Goal: Navigation & Orientation: Understand site structure

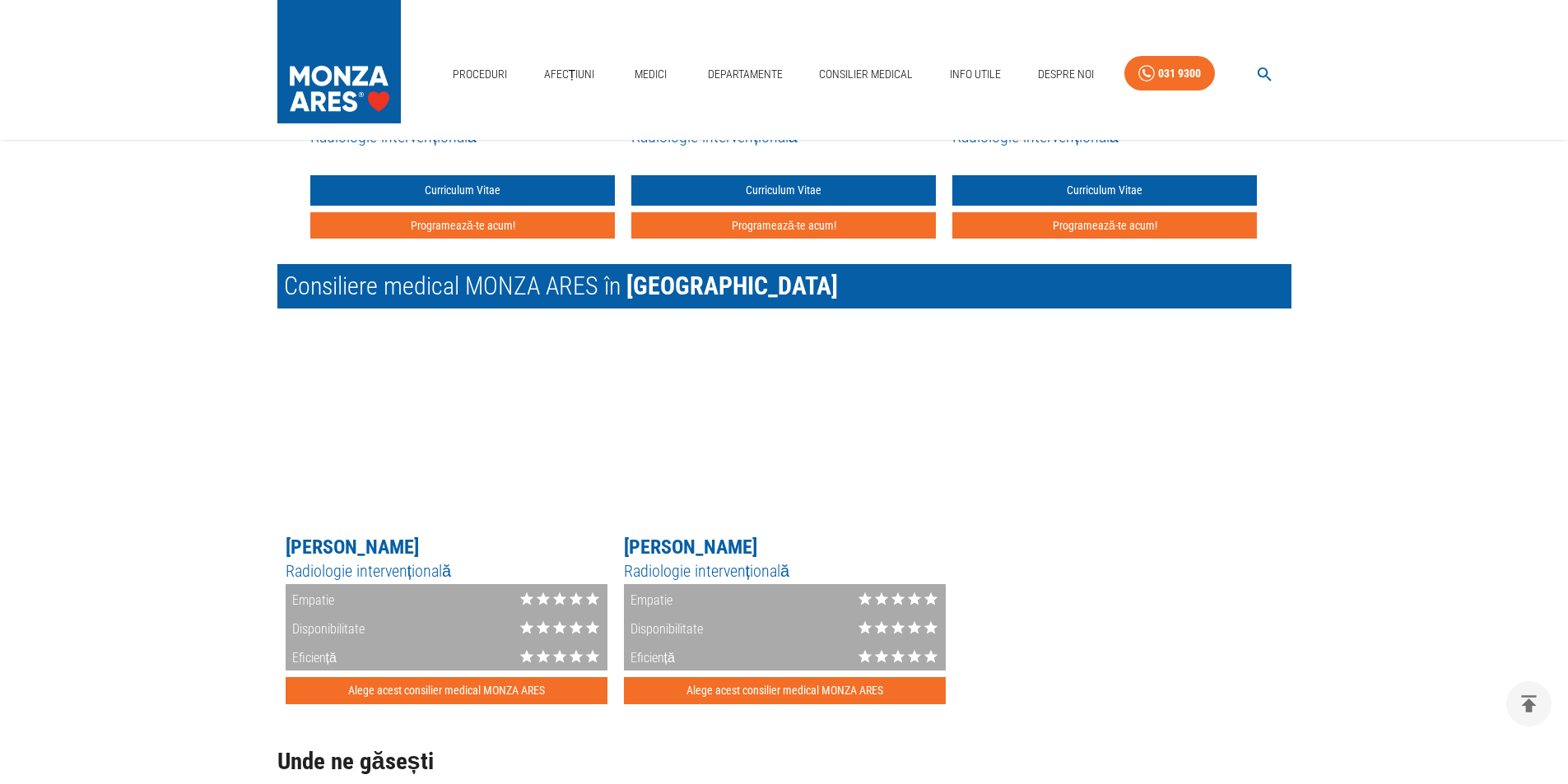
scroll to position [2056, 0]
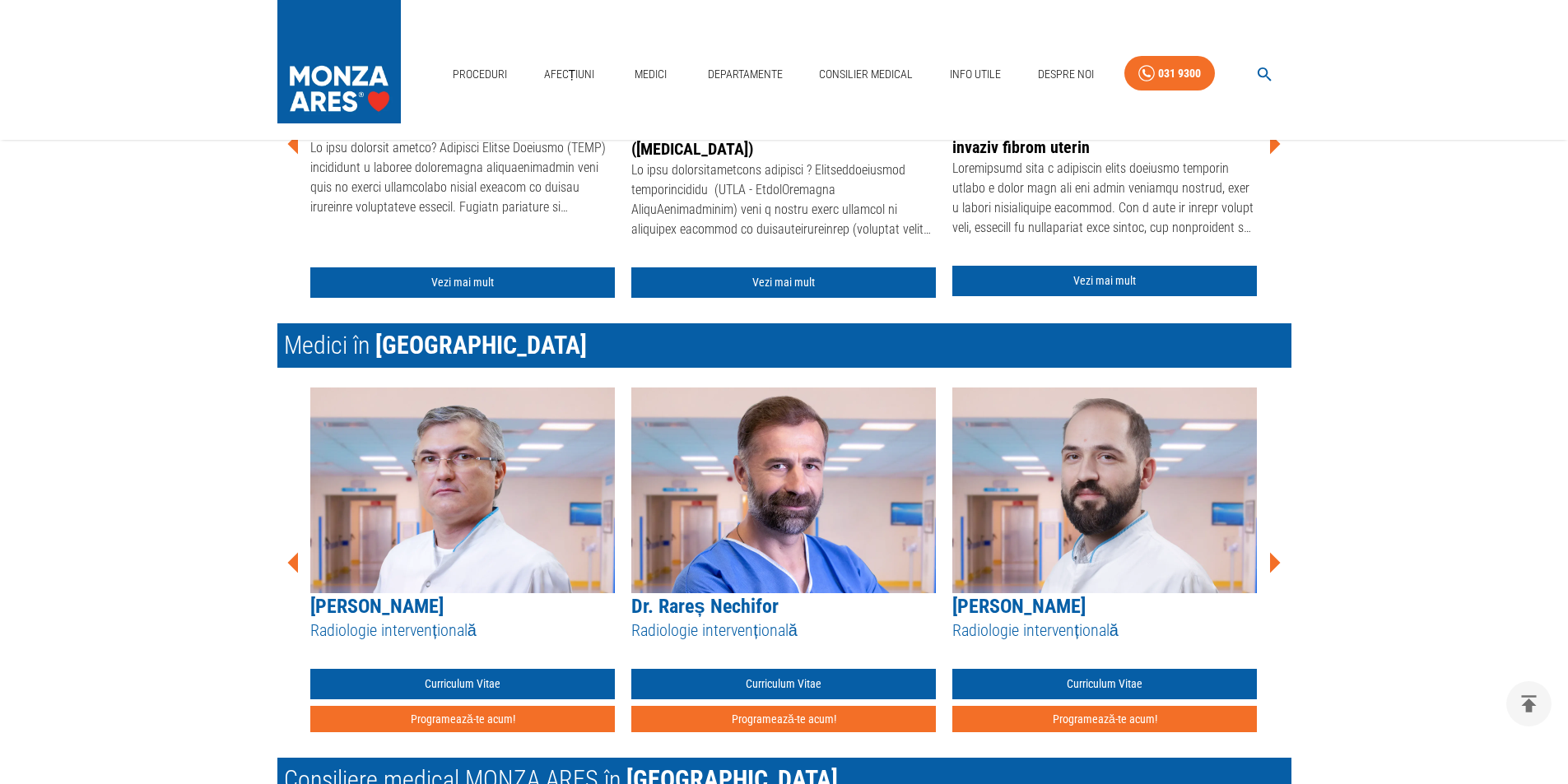
click at [1269, 566] on icon at bounding box center [1274, 563] width 49 height 49
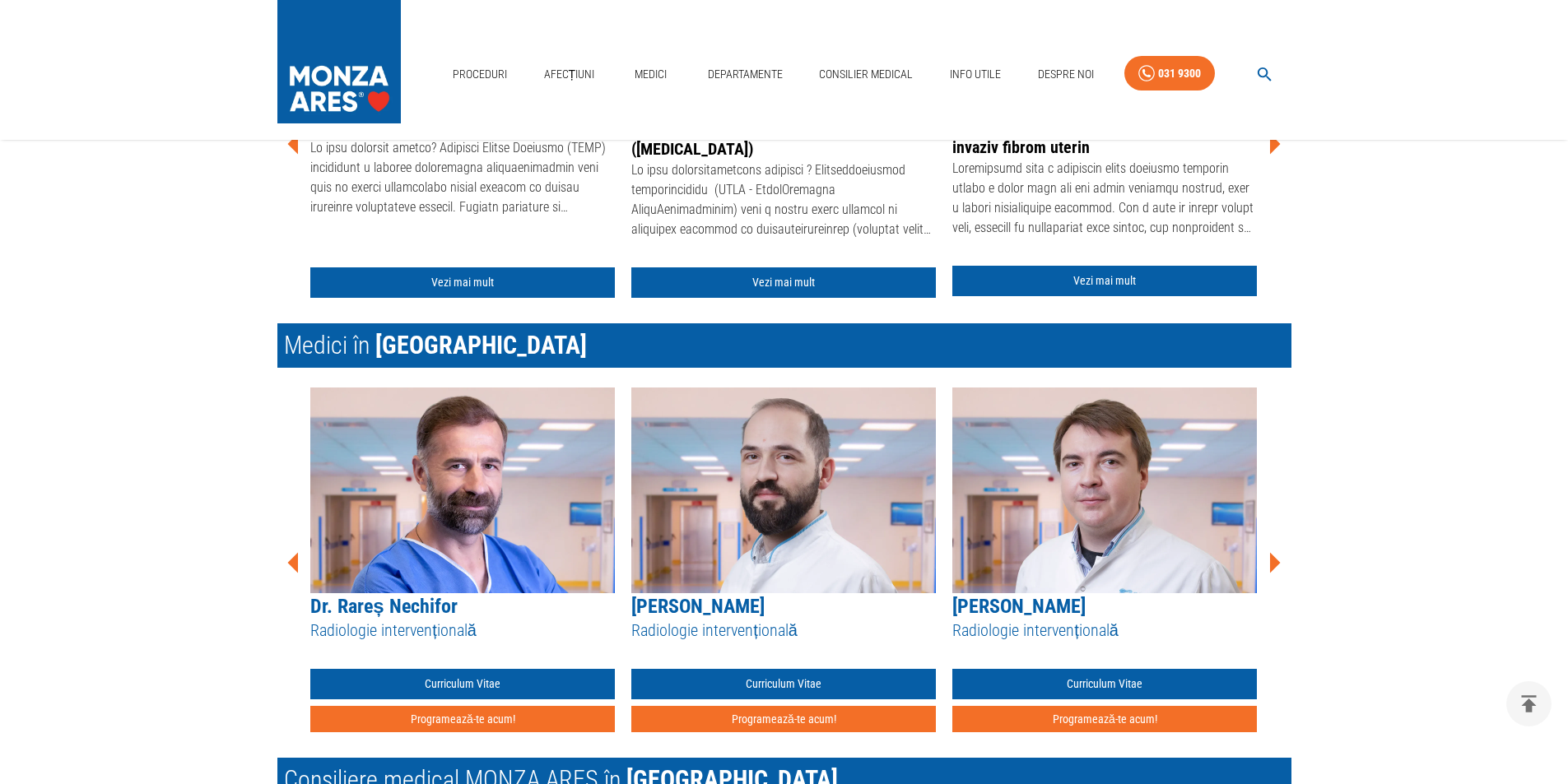
click at [1273, 566] on icon at bounding box center [1275, 564] width 10 height 21
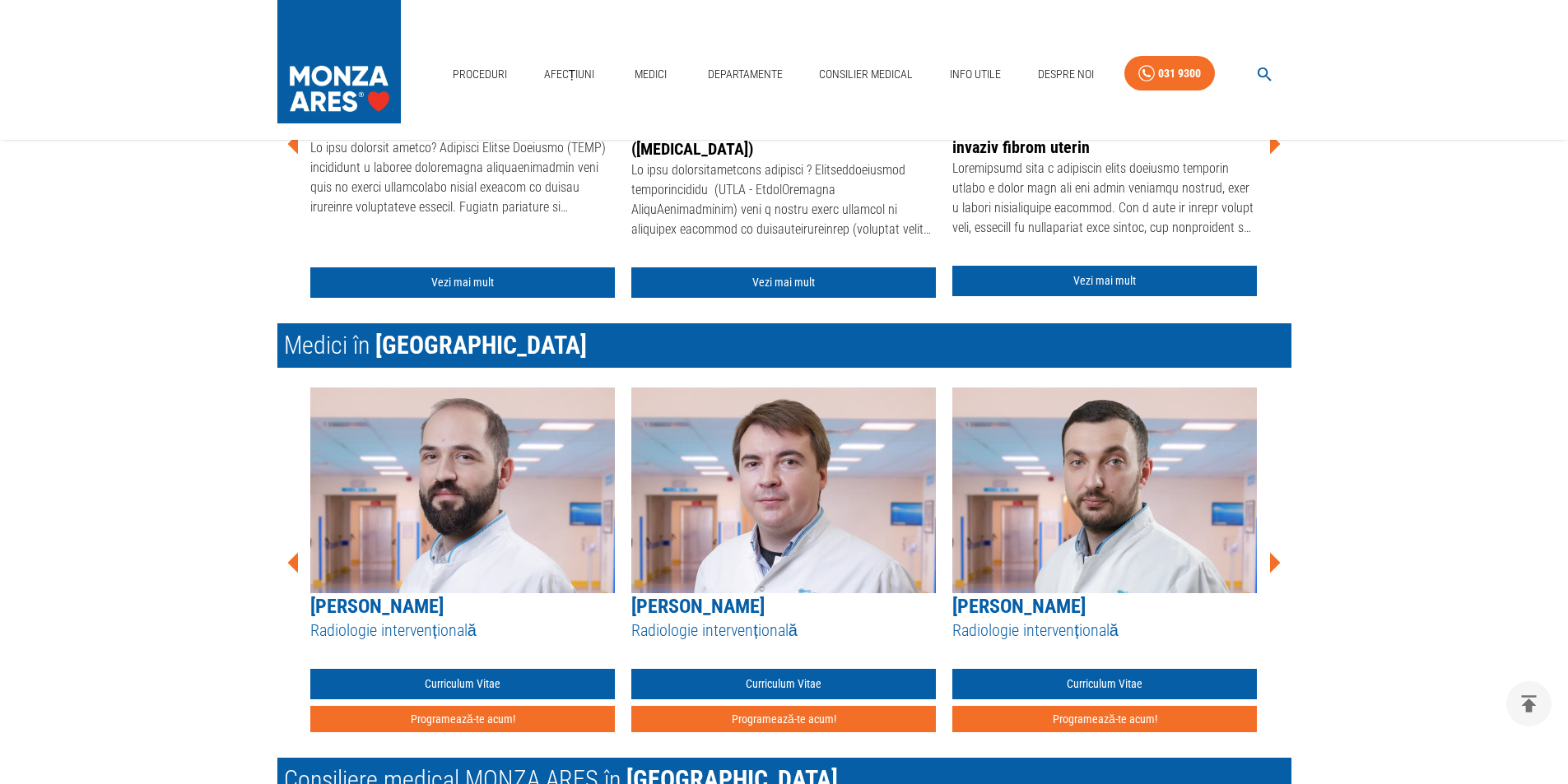
click at [1273, 566] on icon at bounding box center [1275, 564] width 10 height 21
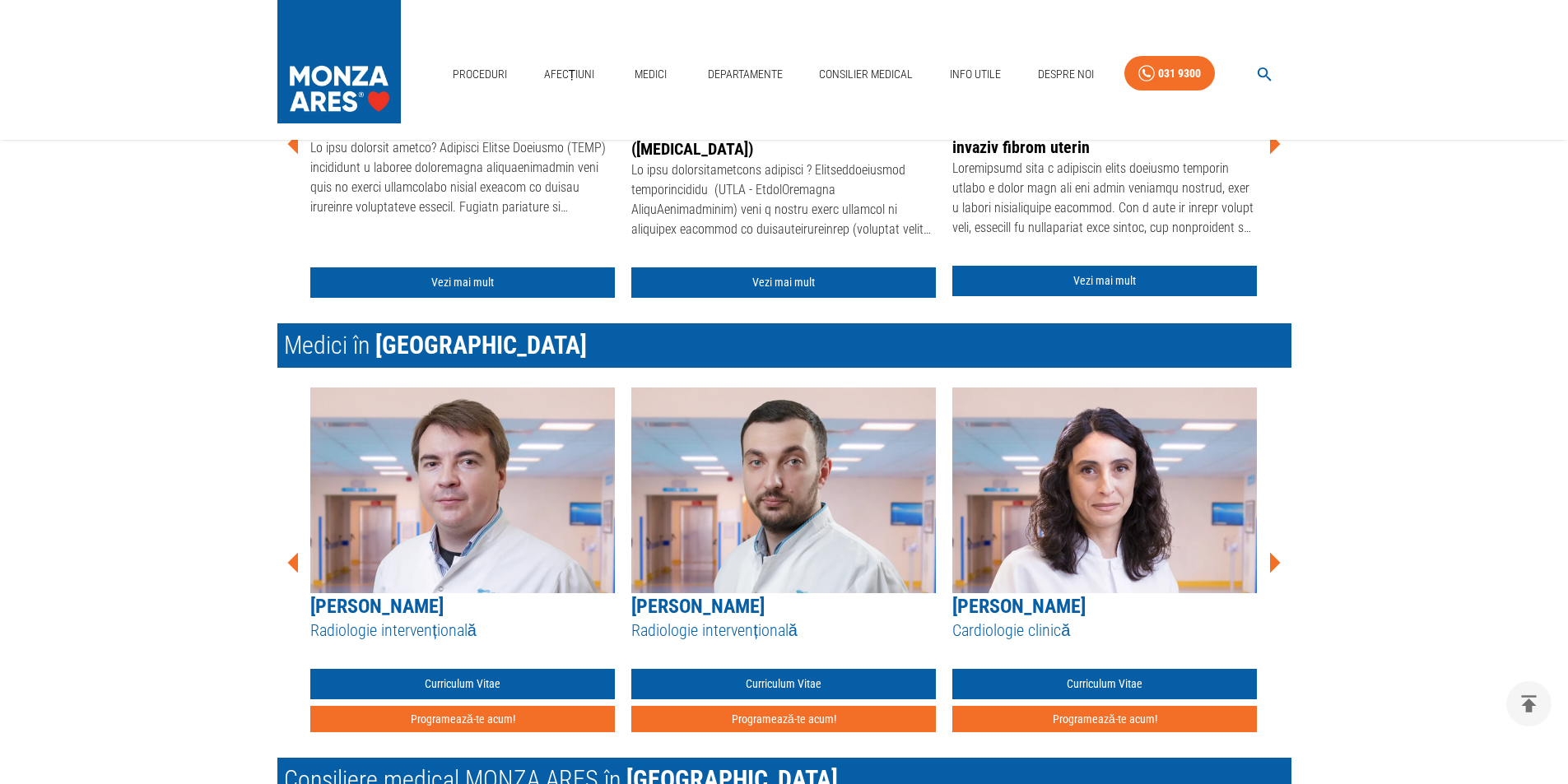
click at [1273, 566] on icon at bounding box center [1275, 564] width 10 height 21
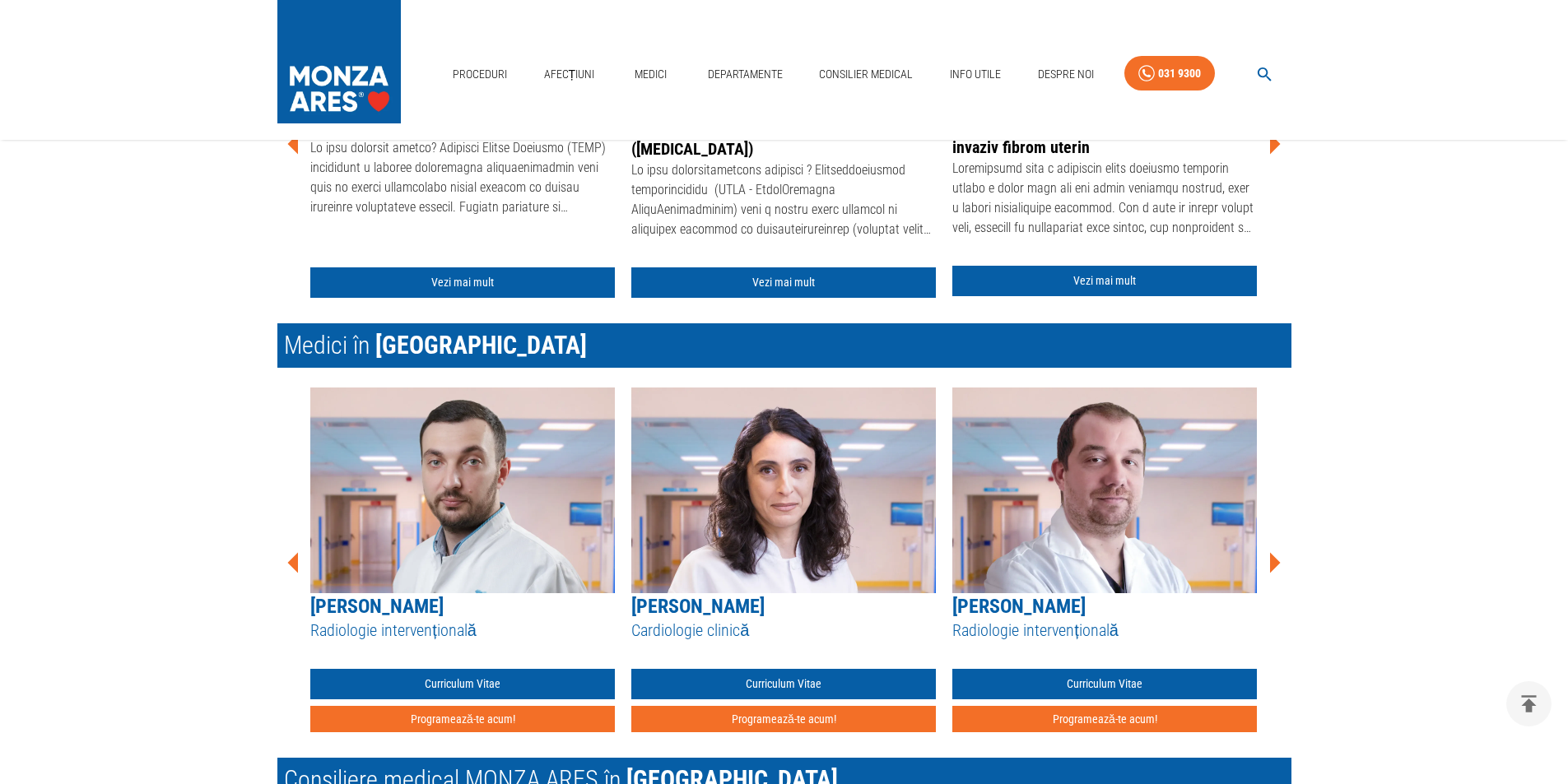
click at [1273, 566] on icon at bounding box center [1275, 564] width 10 height 21
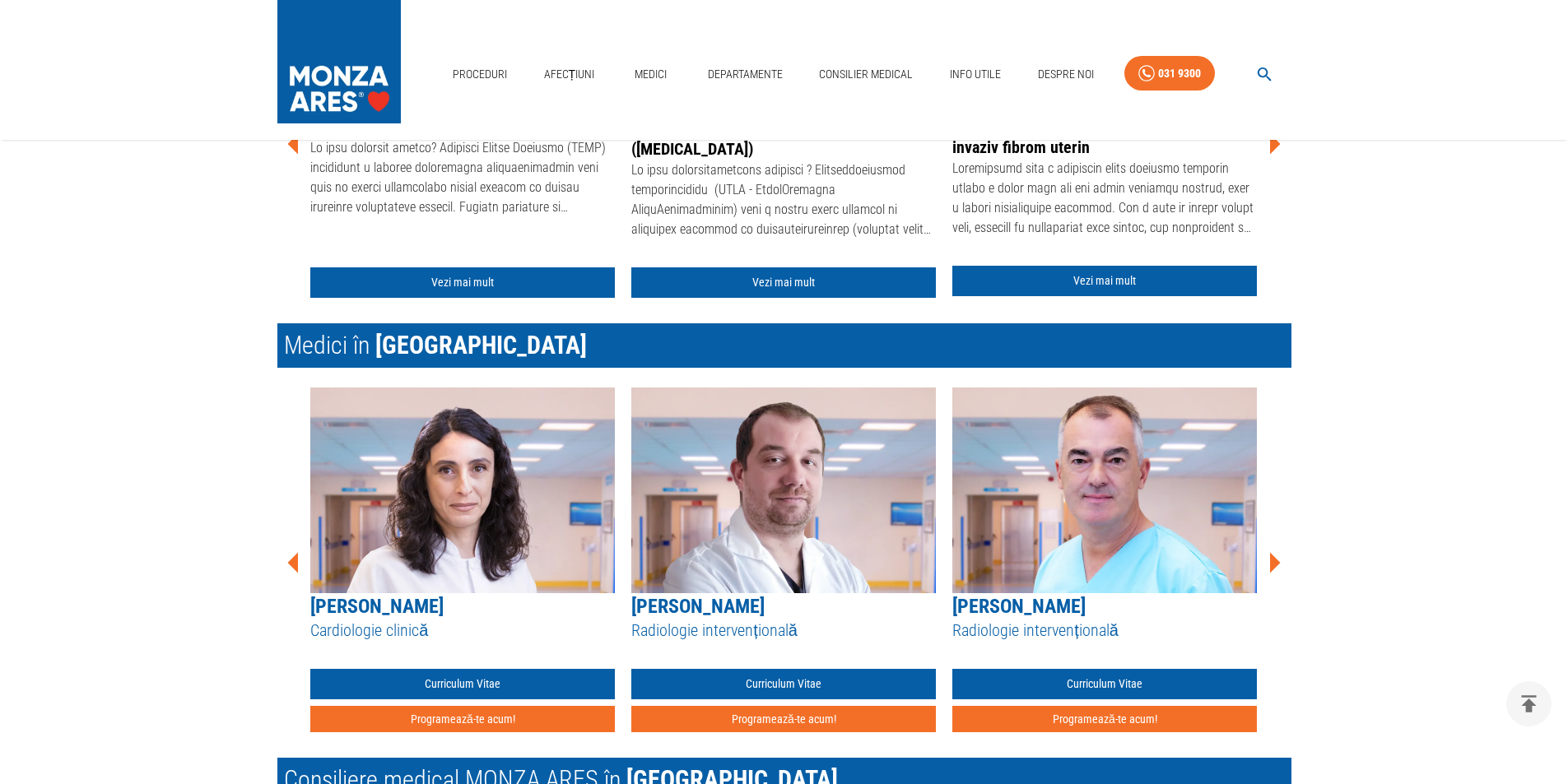
click at [1273, 566] on icon at bounding box center [1275, 564] width 10 height 21
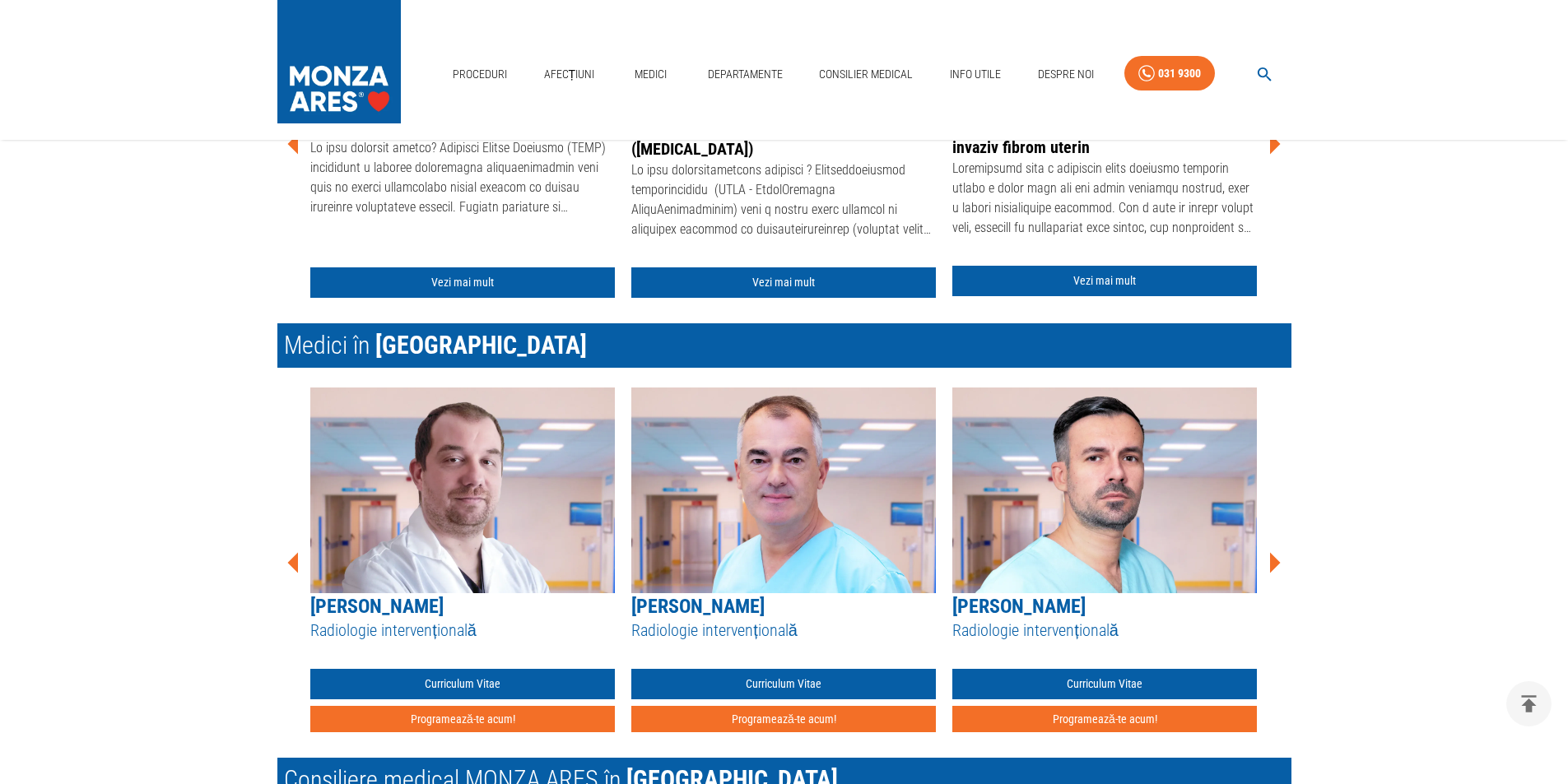
click at [1273, 566] on icon at bounding box center [1275, 564] width 10 height 21
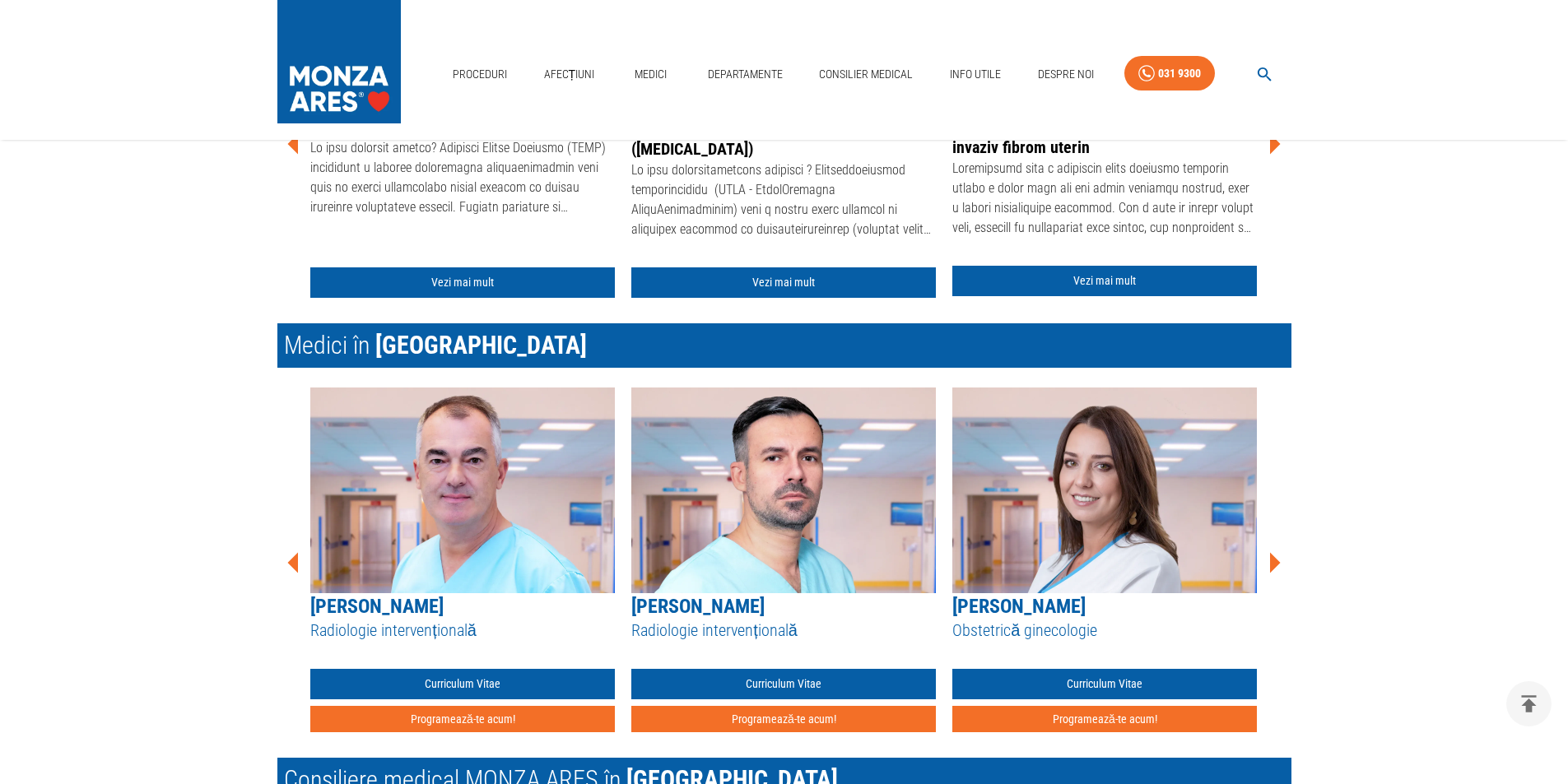
click at [1273, 566] on icon at bounding box center [1275, 564] width 10 height 21
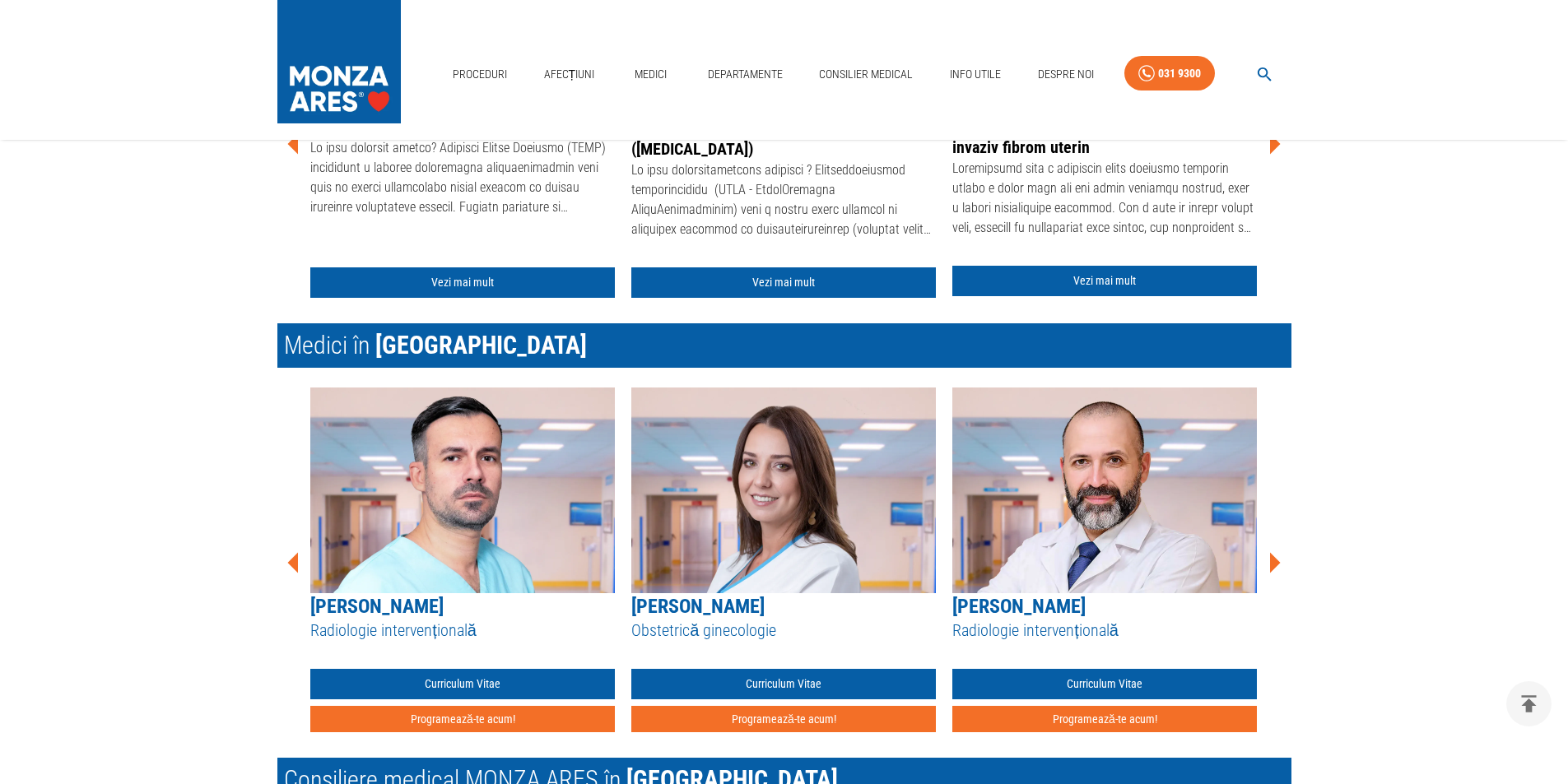
click at [1273, 566] on icon at bounding box center [1275, 564] width 10 height 21
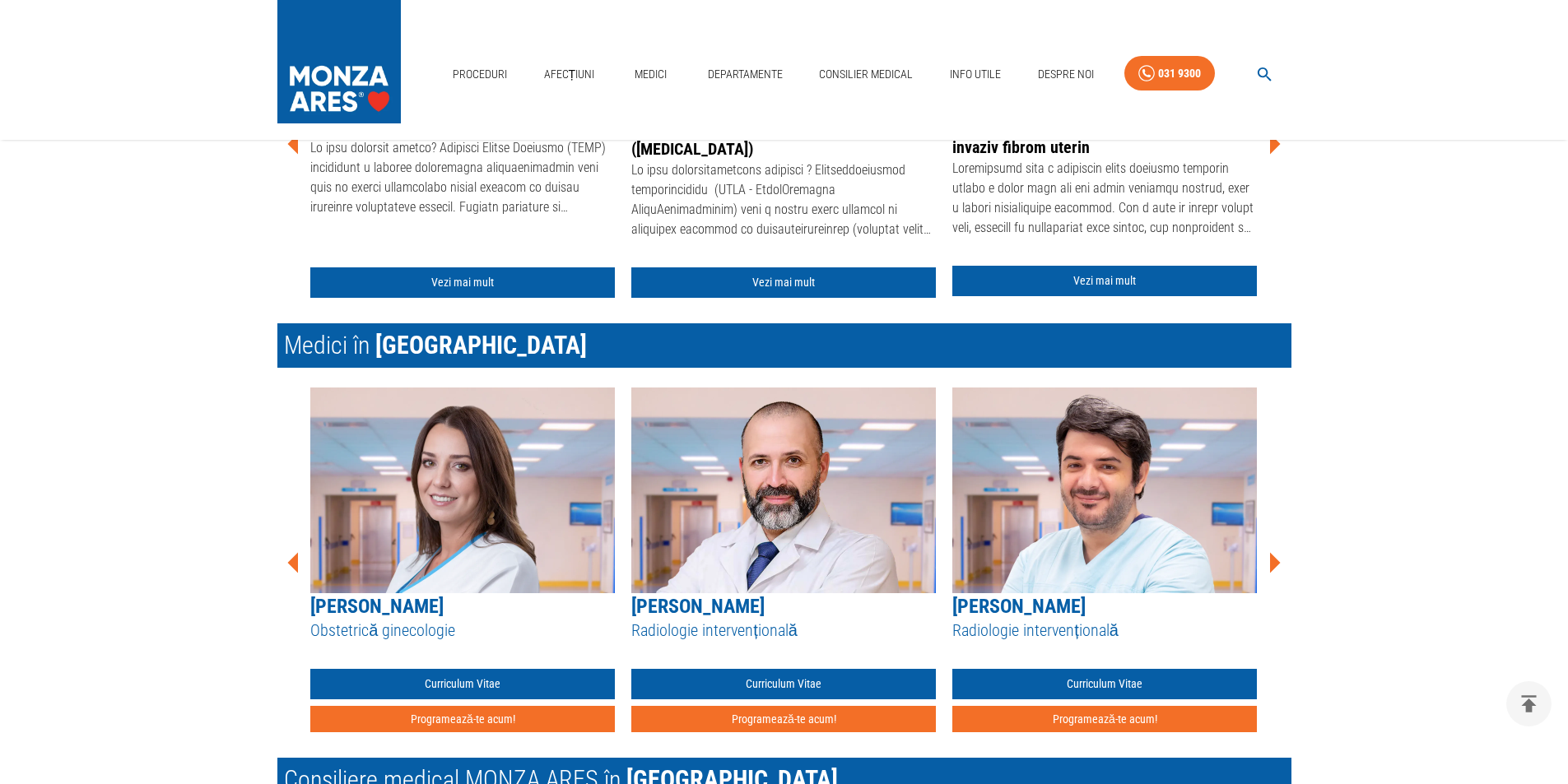
click at [1273, 566] on icon at bounding box center [1275, 564] width 10 height 21
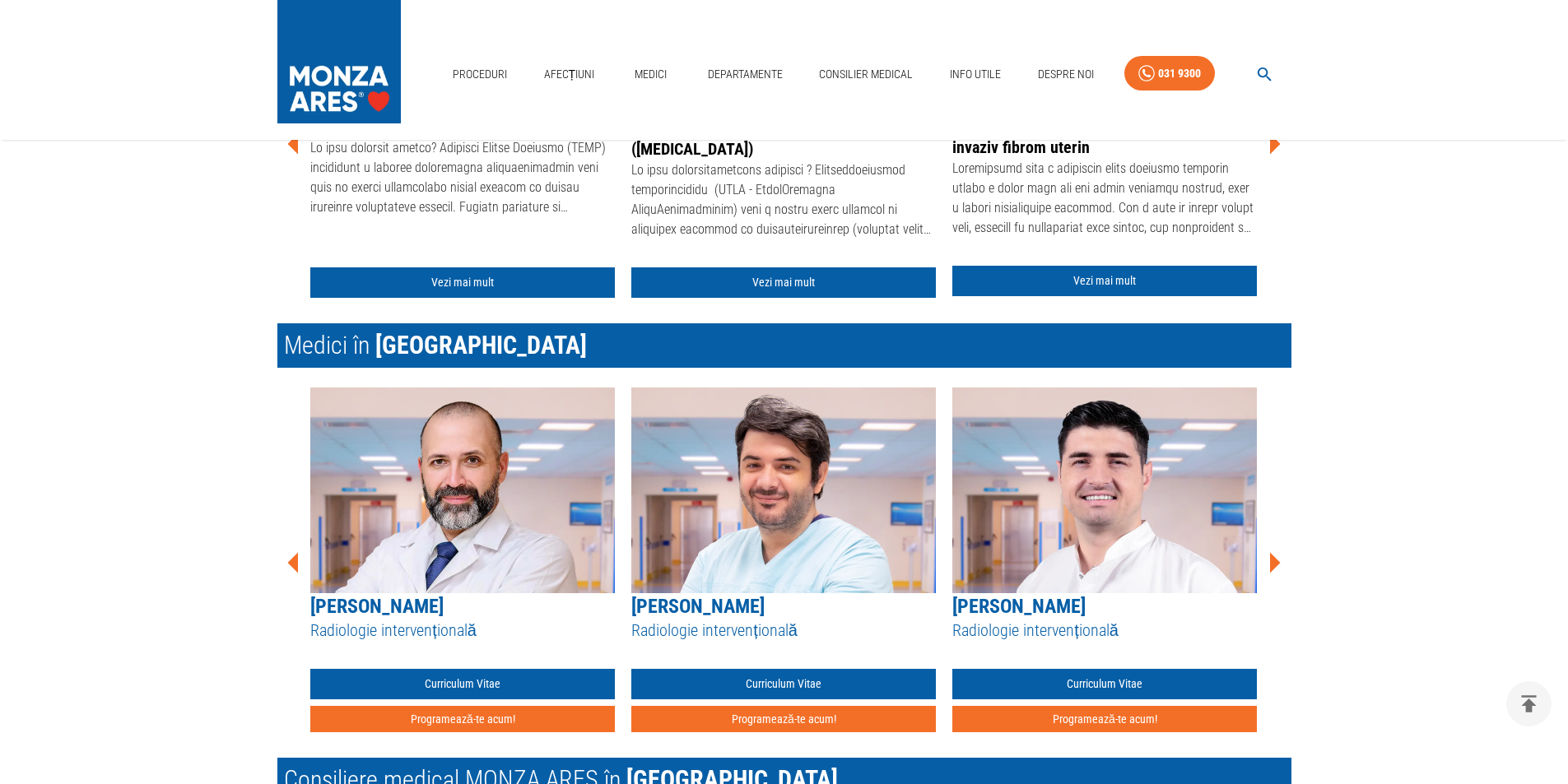
click at [1273, 566] on icon at bounding box center [1275, 564] width 10 height 21
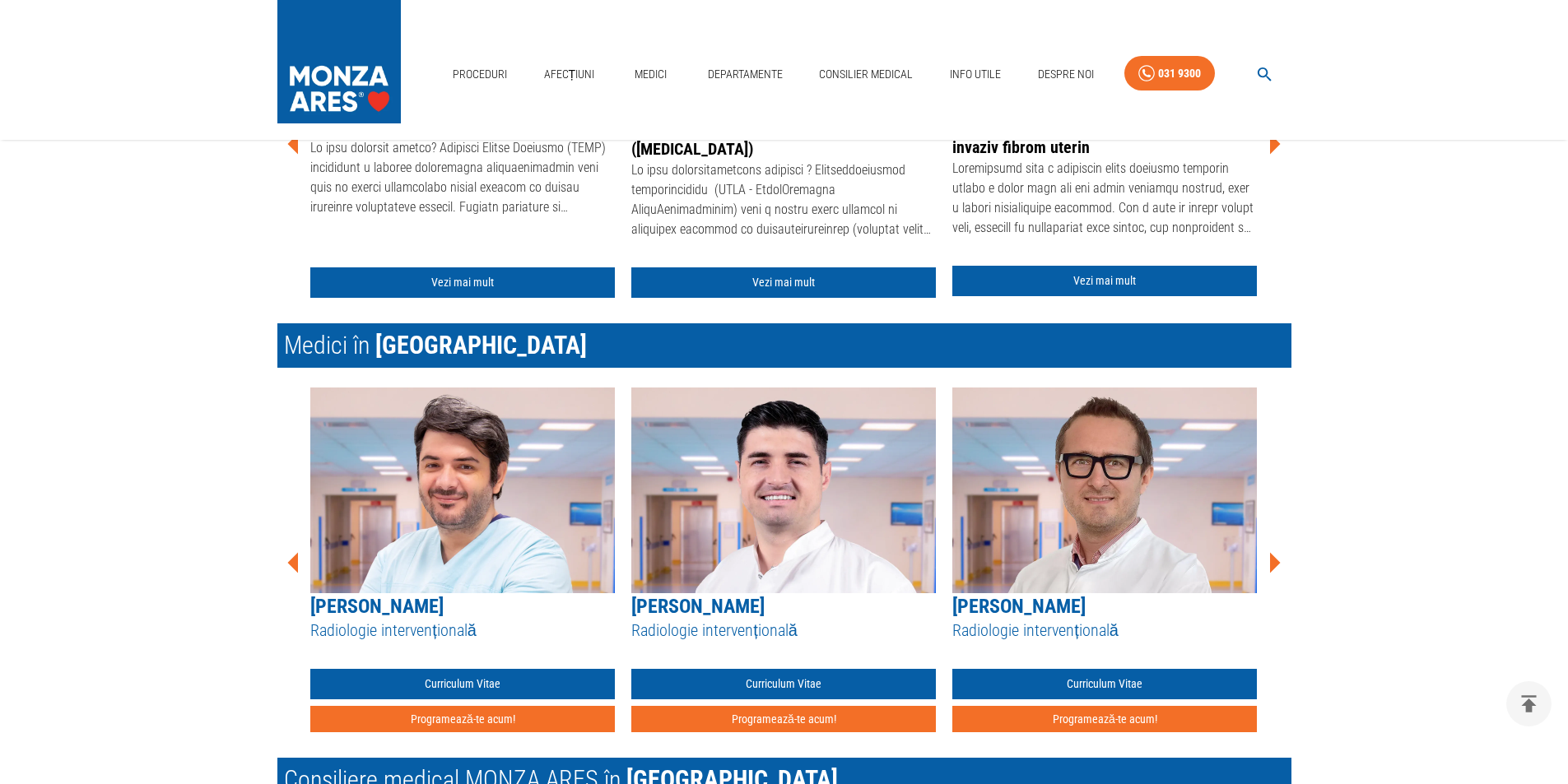
click at [1273, 566] on icon at bounding box center [1275, 564] width 10 height 21
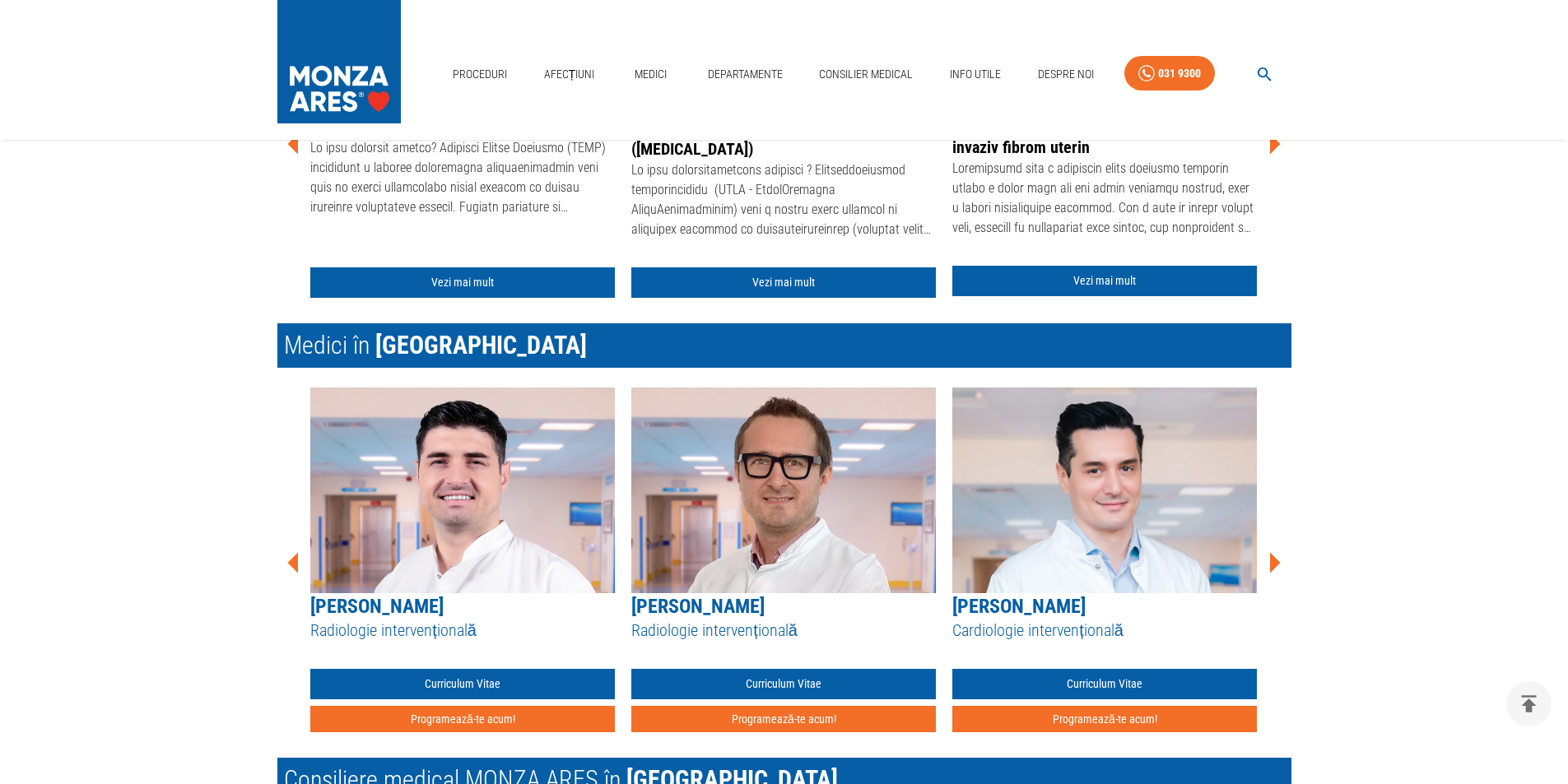
click at [1273, 566] on icon at bounding box center [1275, 564] width 10 height 21
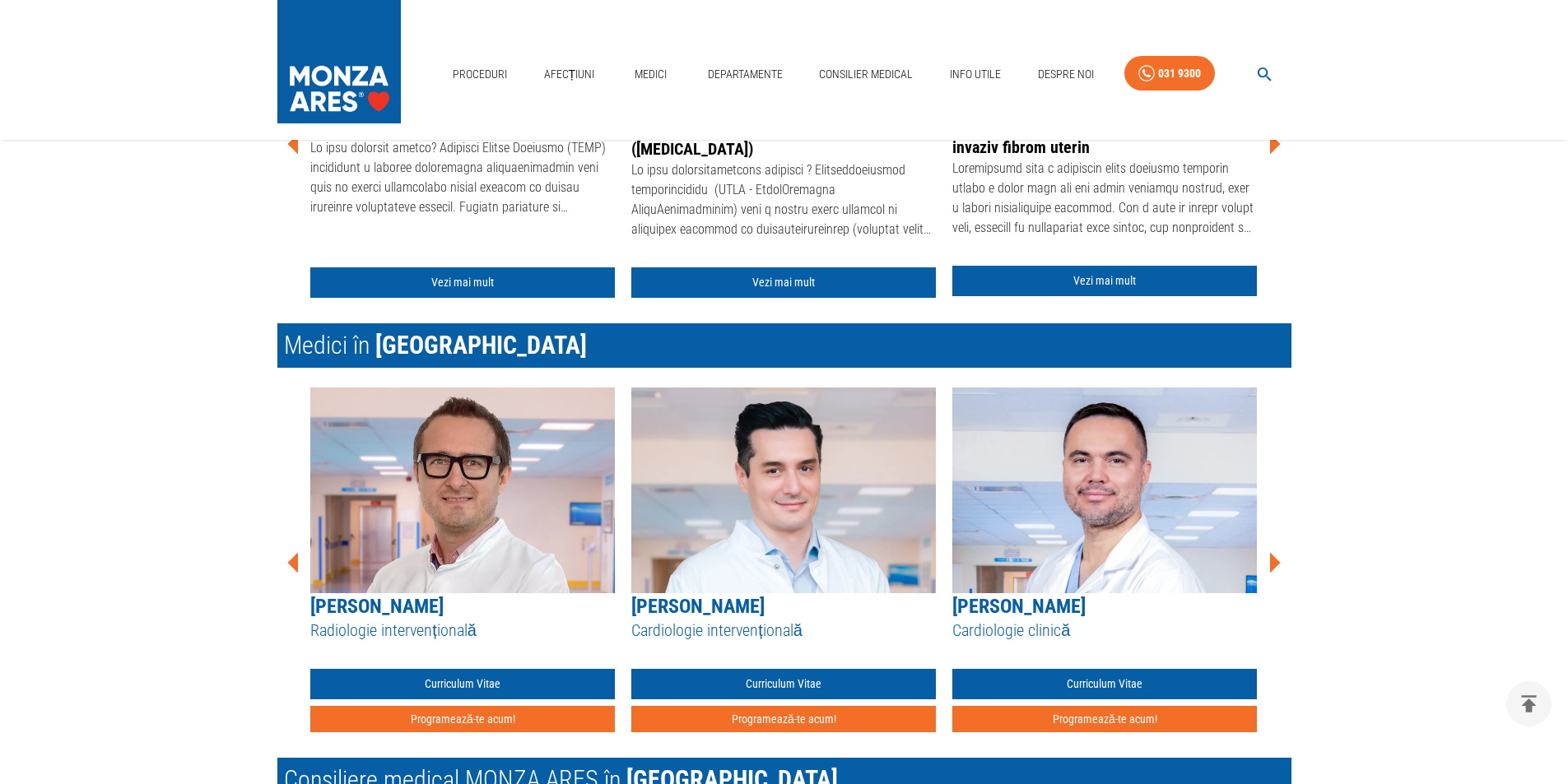
click at [1273, 566] on icon at bounding box center [1275, 564] width 10 height 21
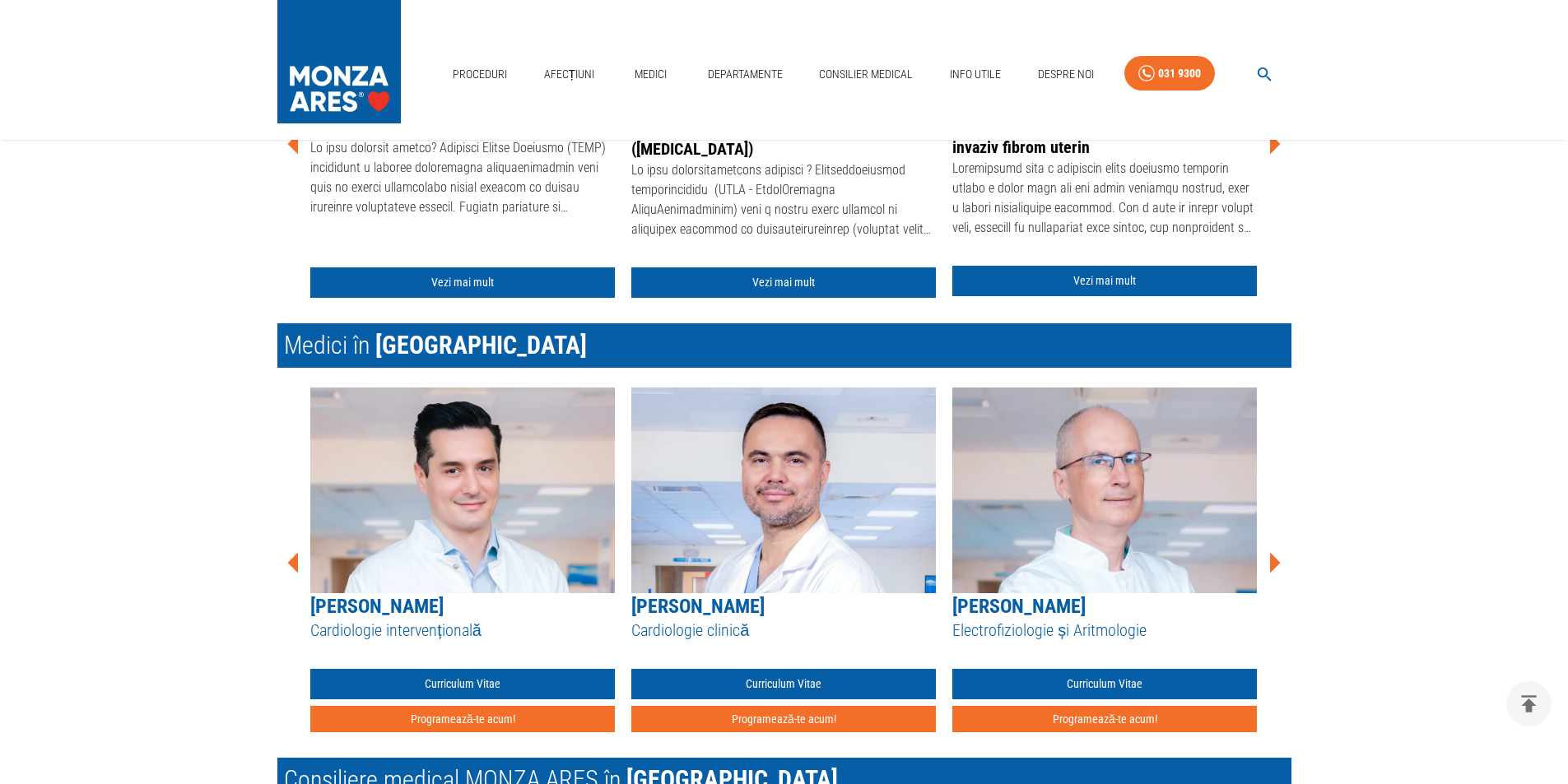
click at [1273, 566] on icon at bounding box center [1275, 564] width 10 height 21
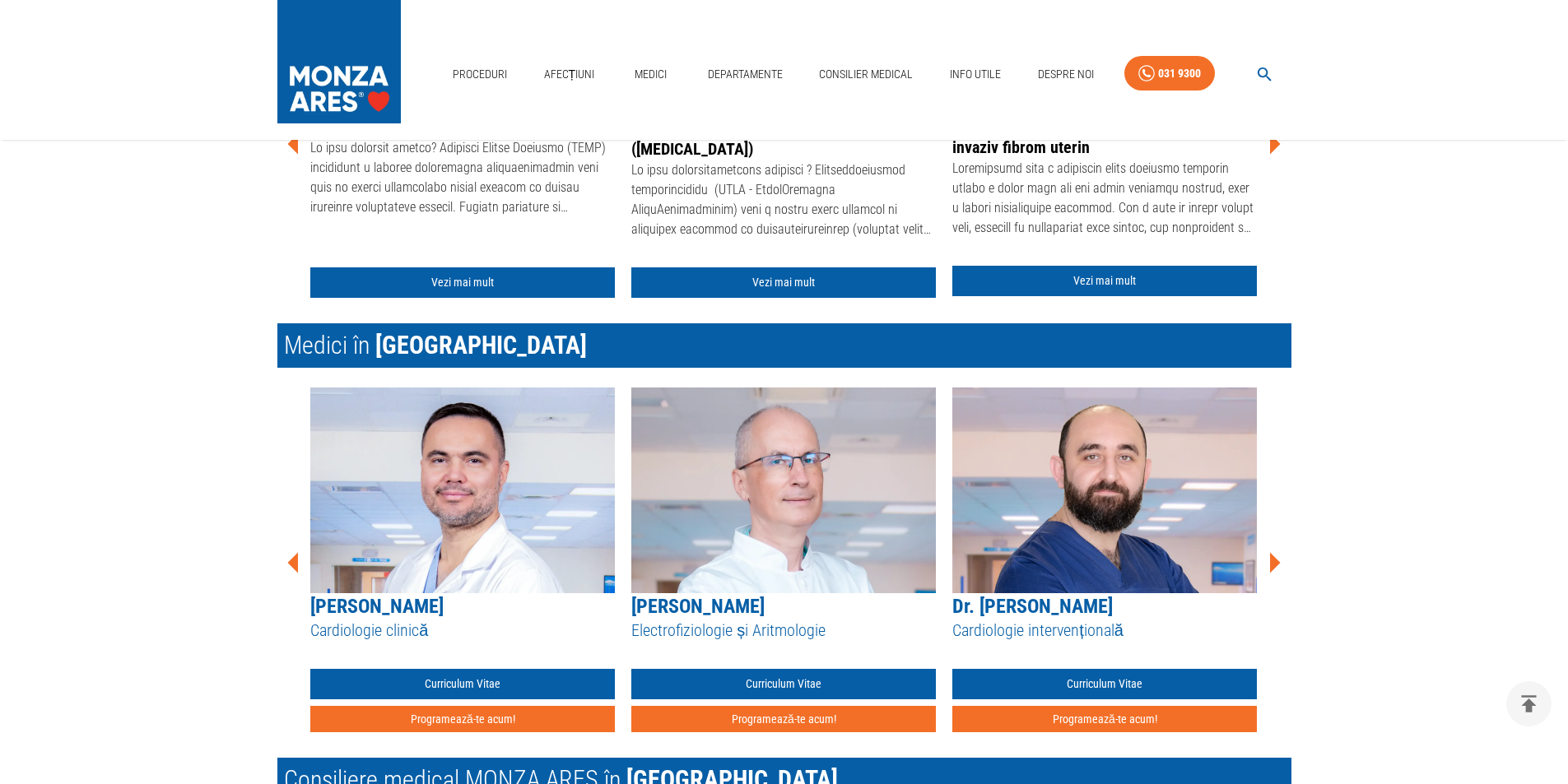
click at [1273, 566] on icon at bounding box center [1275, 564] width 10 height 21
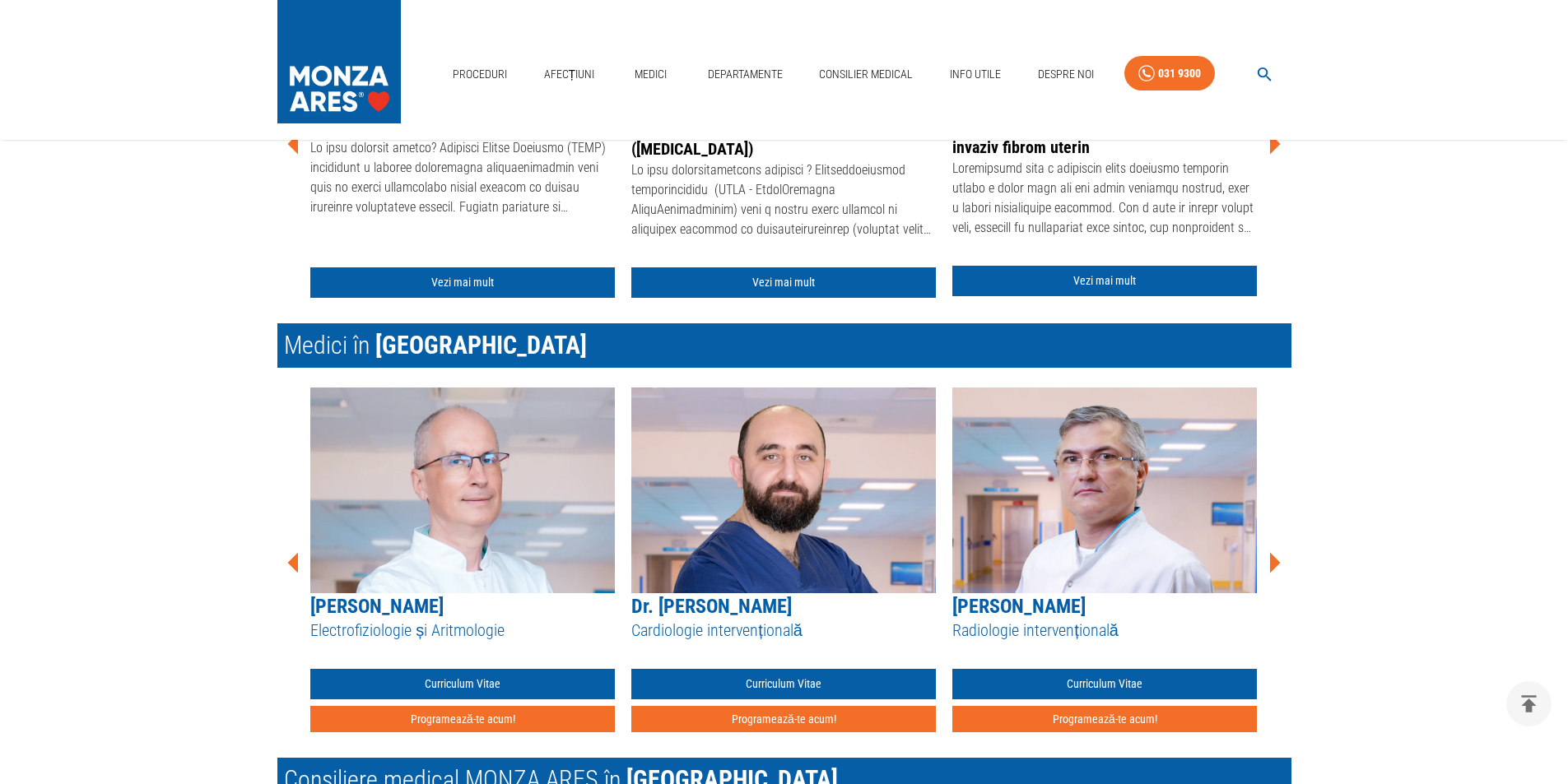
click at [1273, 566] on icon at bounding box center [1275, 564] width 10 height 21
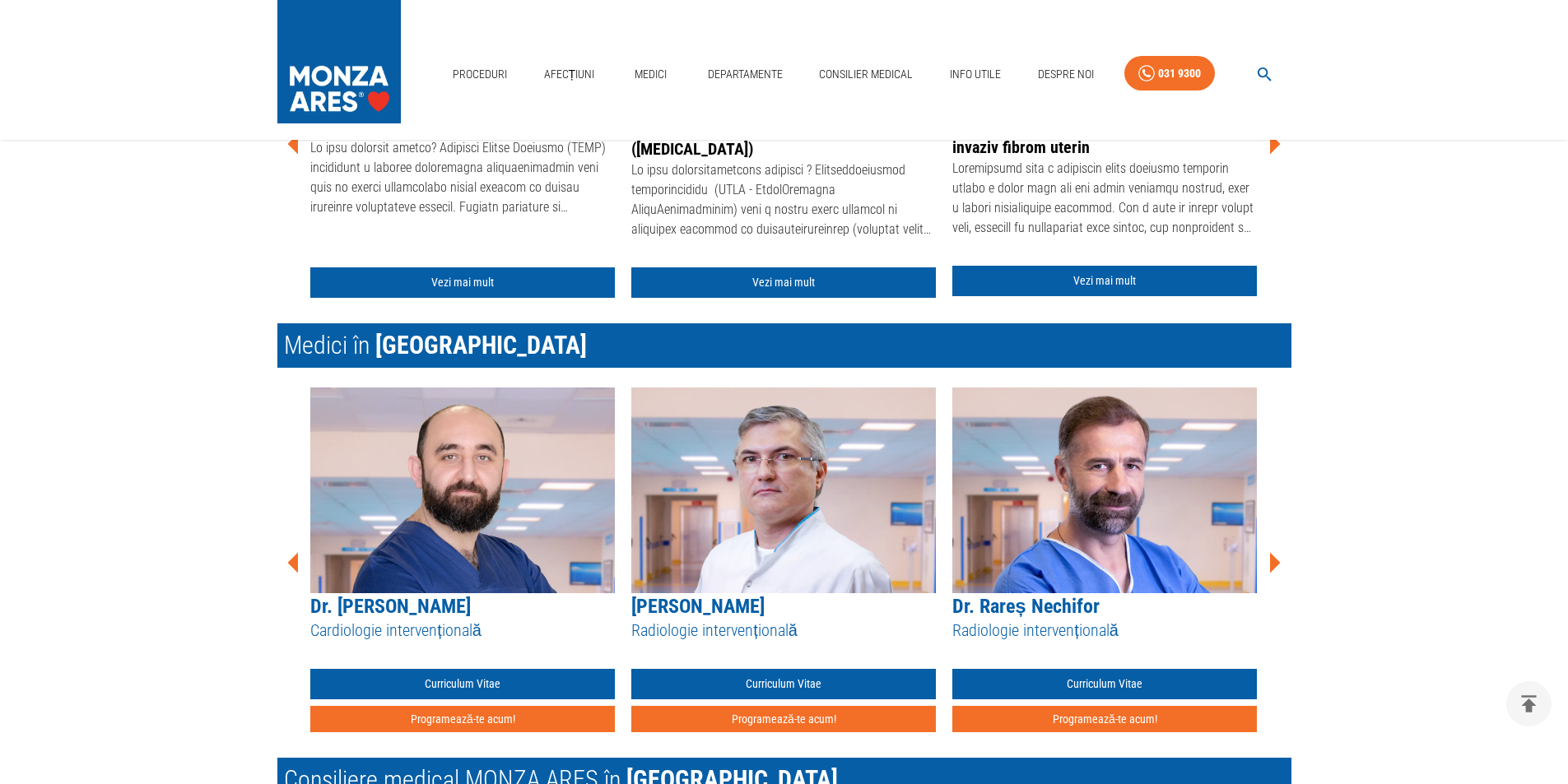
click at [1273, 566] on icon at bounding box center [1275, 564] width 10 height 21
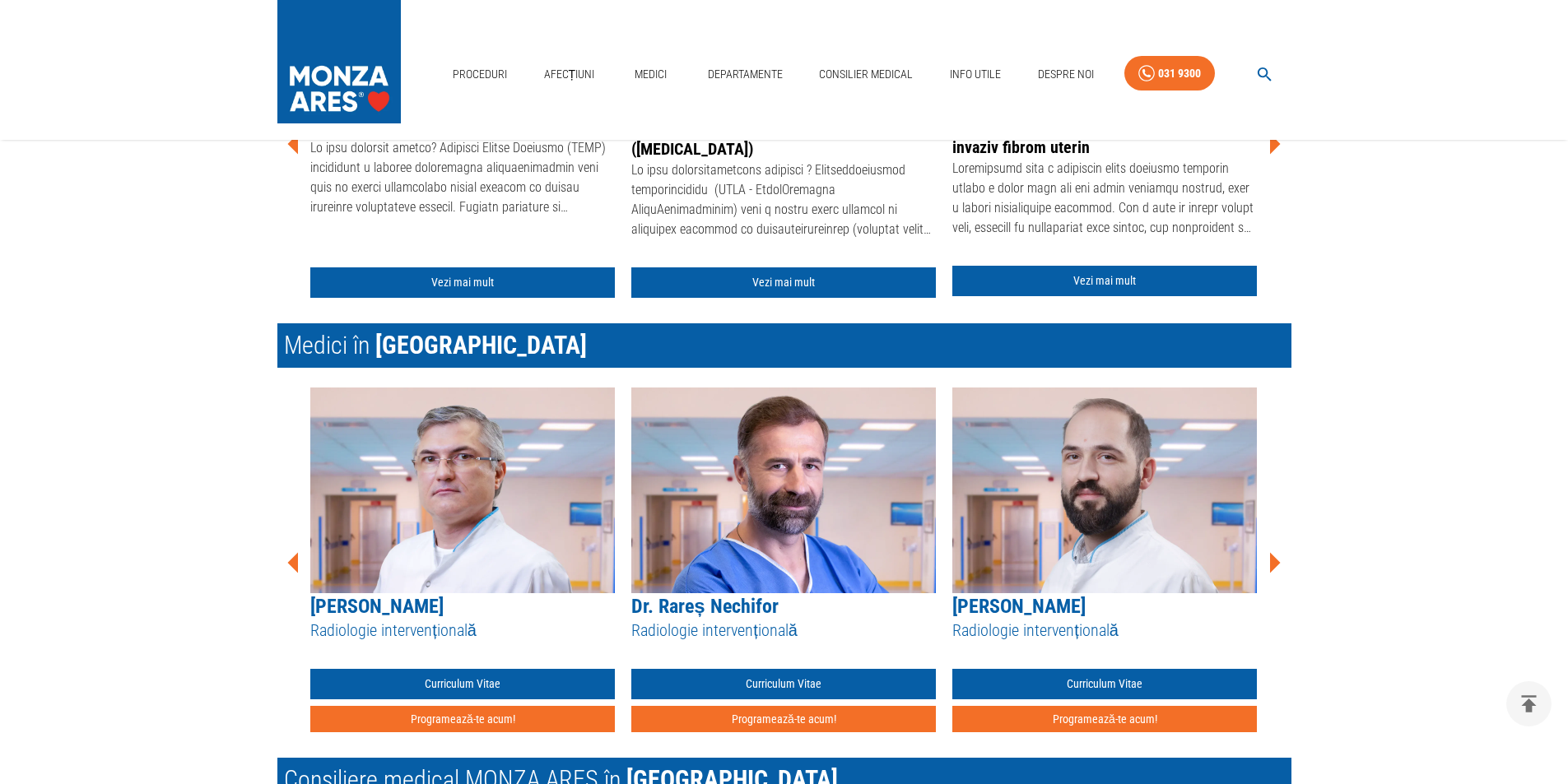
click at [1273, 566] on icon at bounding box center [1275, 564] width 10 height 21
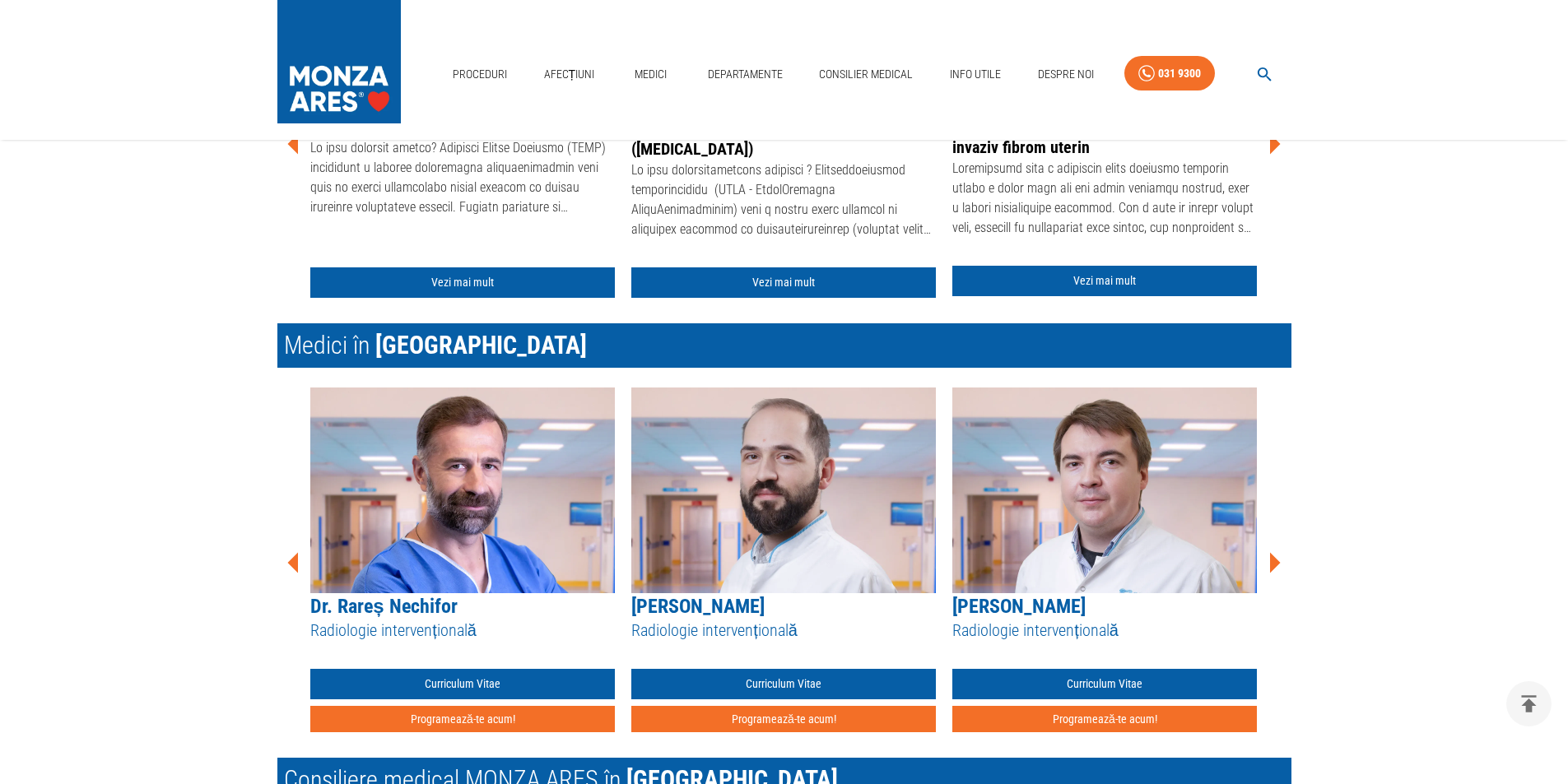
click at [1273, 566] on icon at bounding box center [1275, 564] width 10 height 21
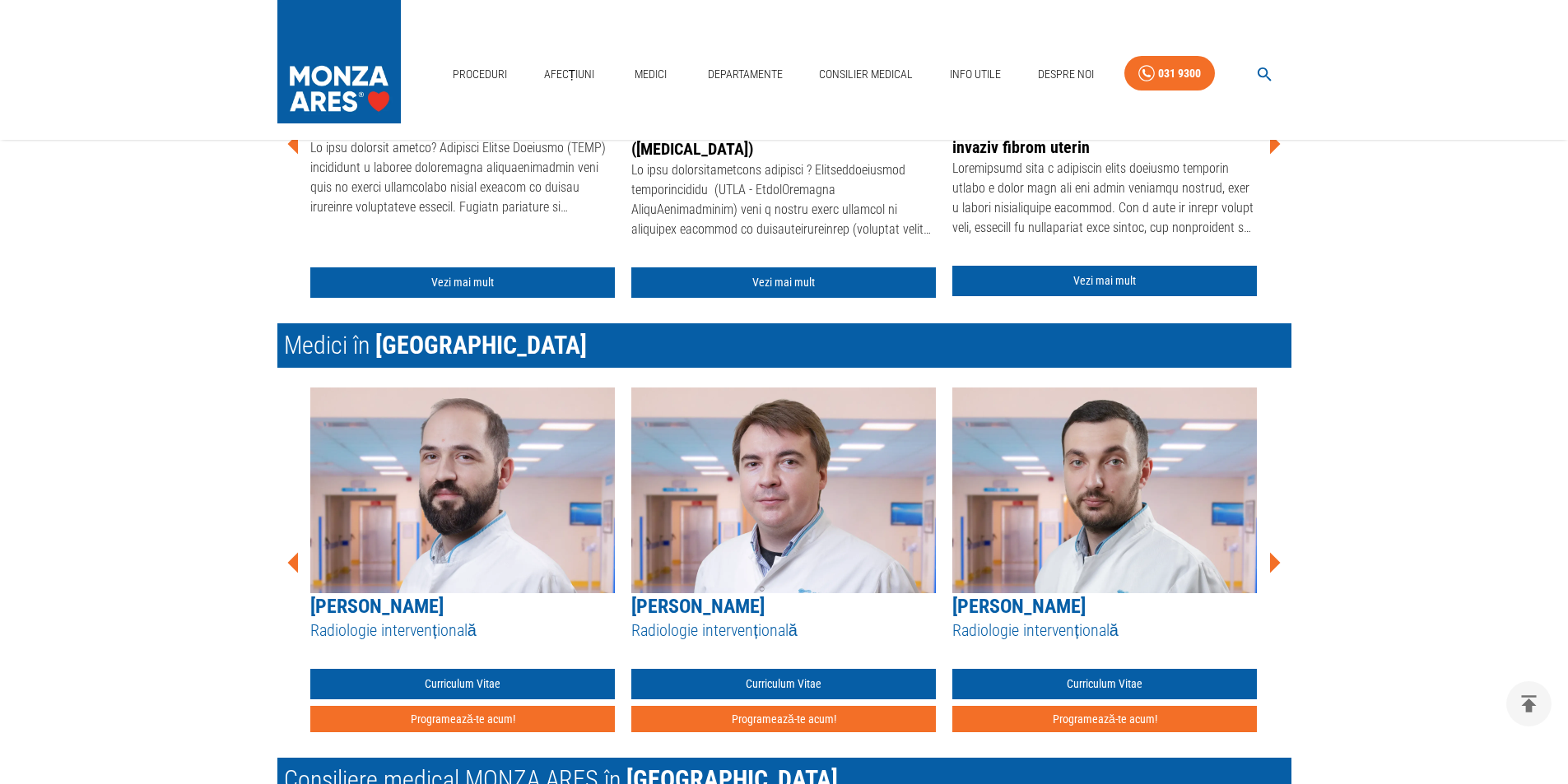
click at [1273, 566] on icon at bounding box center [1275, 564] width 10 height 21
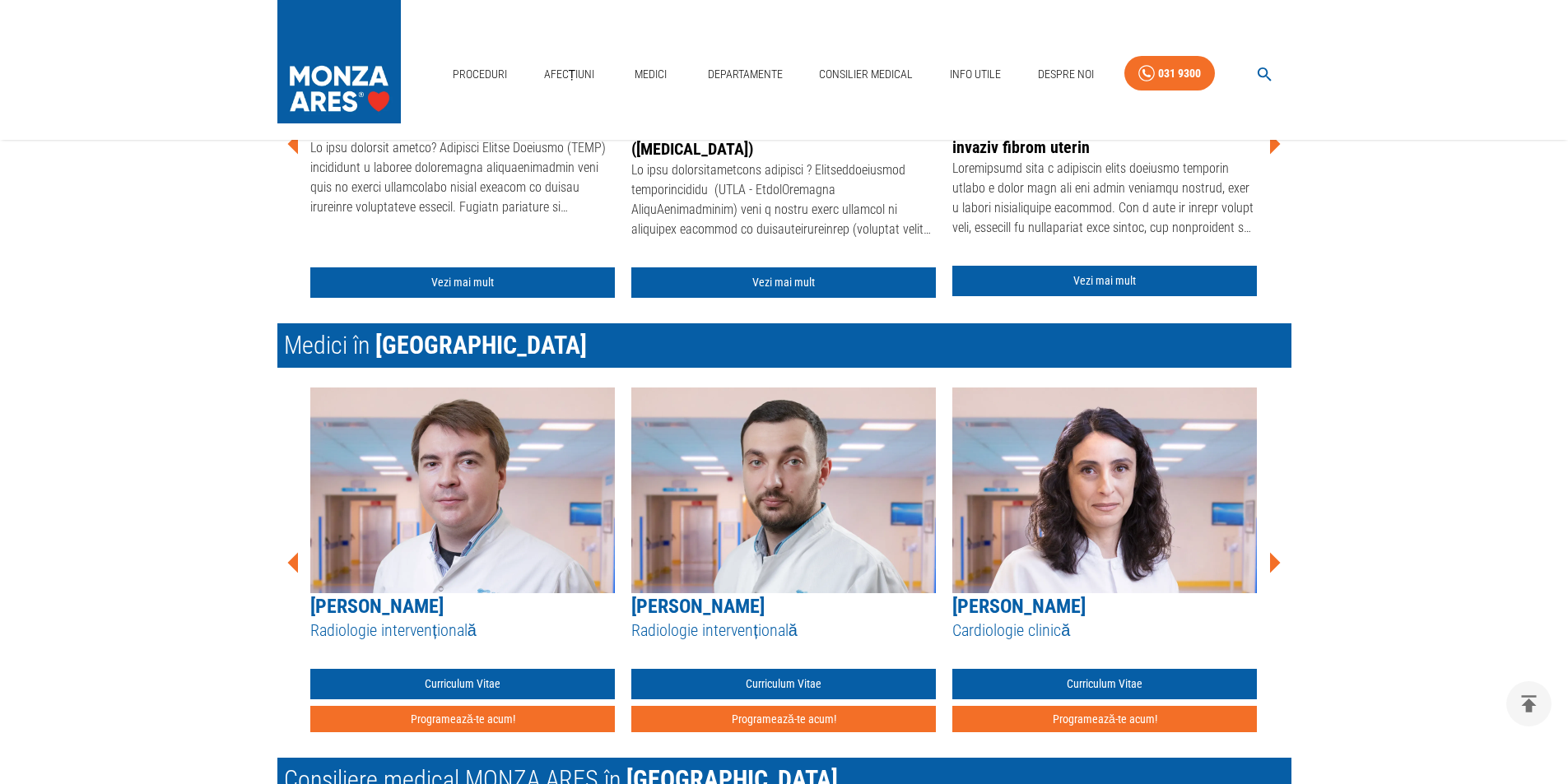
click at [1273, 566] on icon at bounding box center [1275, 564] width 10 height 21
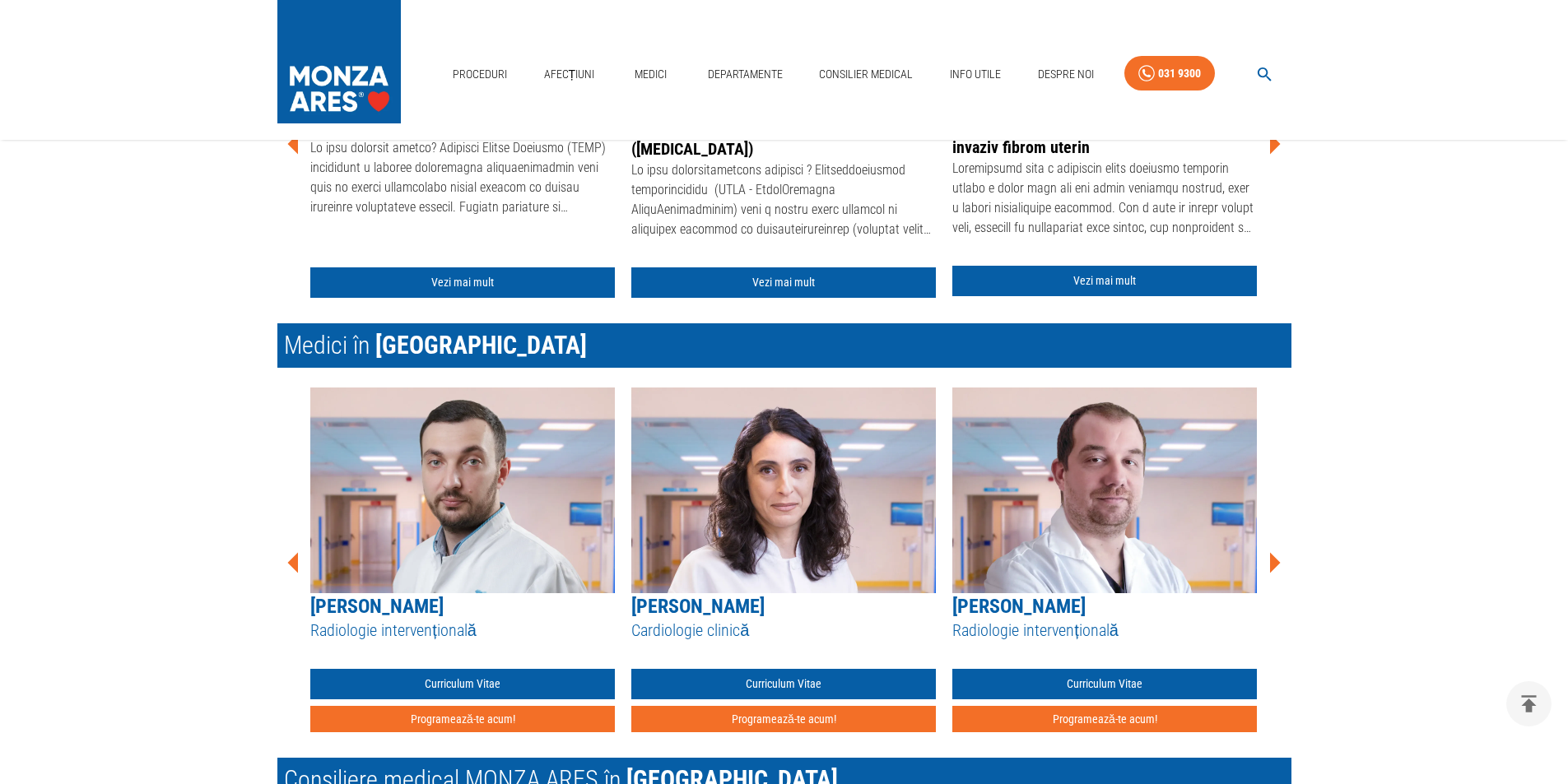
click at [1273, 566] on icon at bounding box center [1275, 564] width 10 height 21
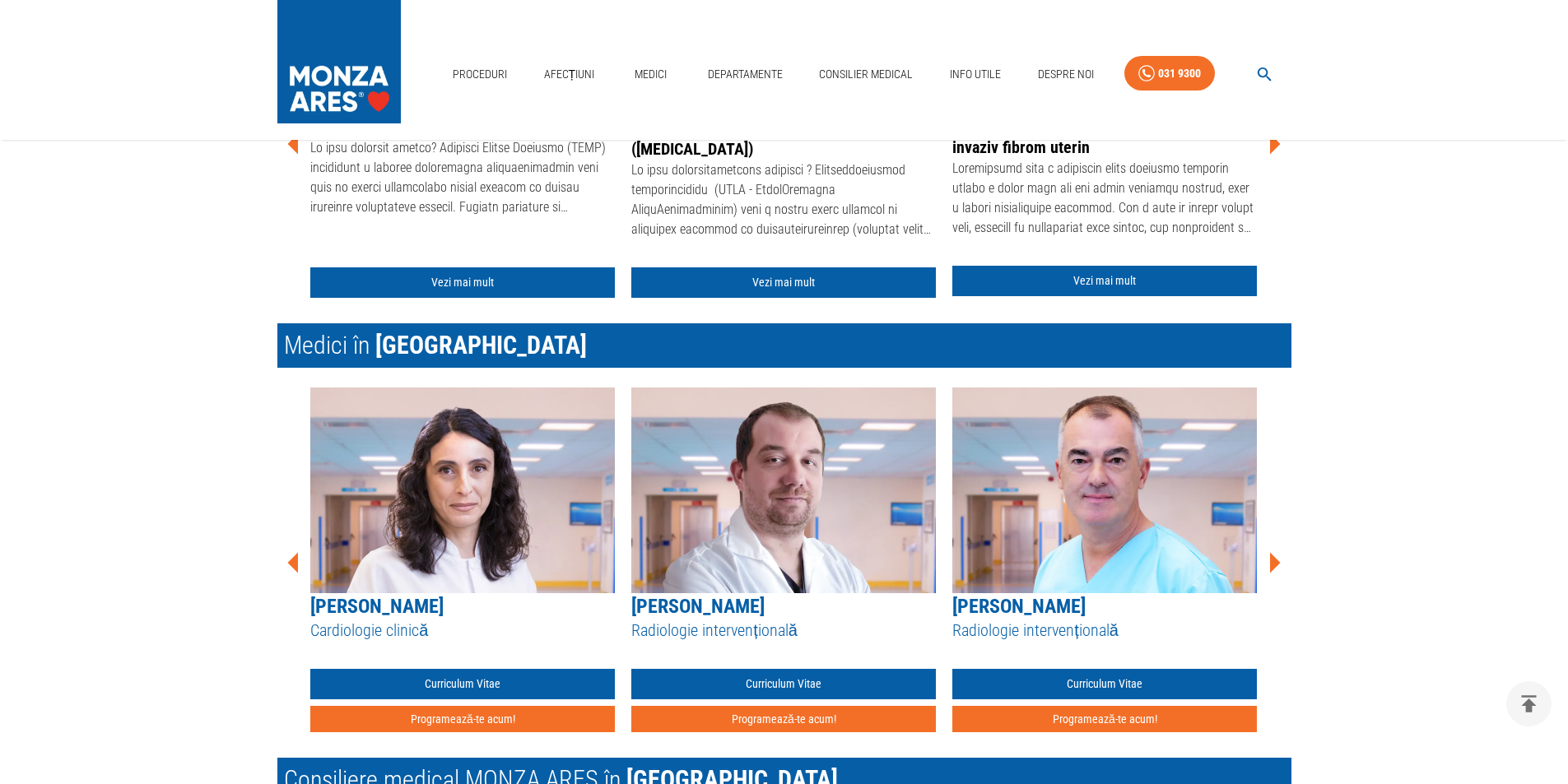
click at [1273, 566] on icon at bounding box center [1275, 564] width 10 height 21
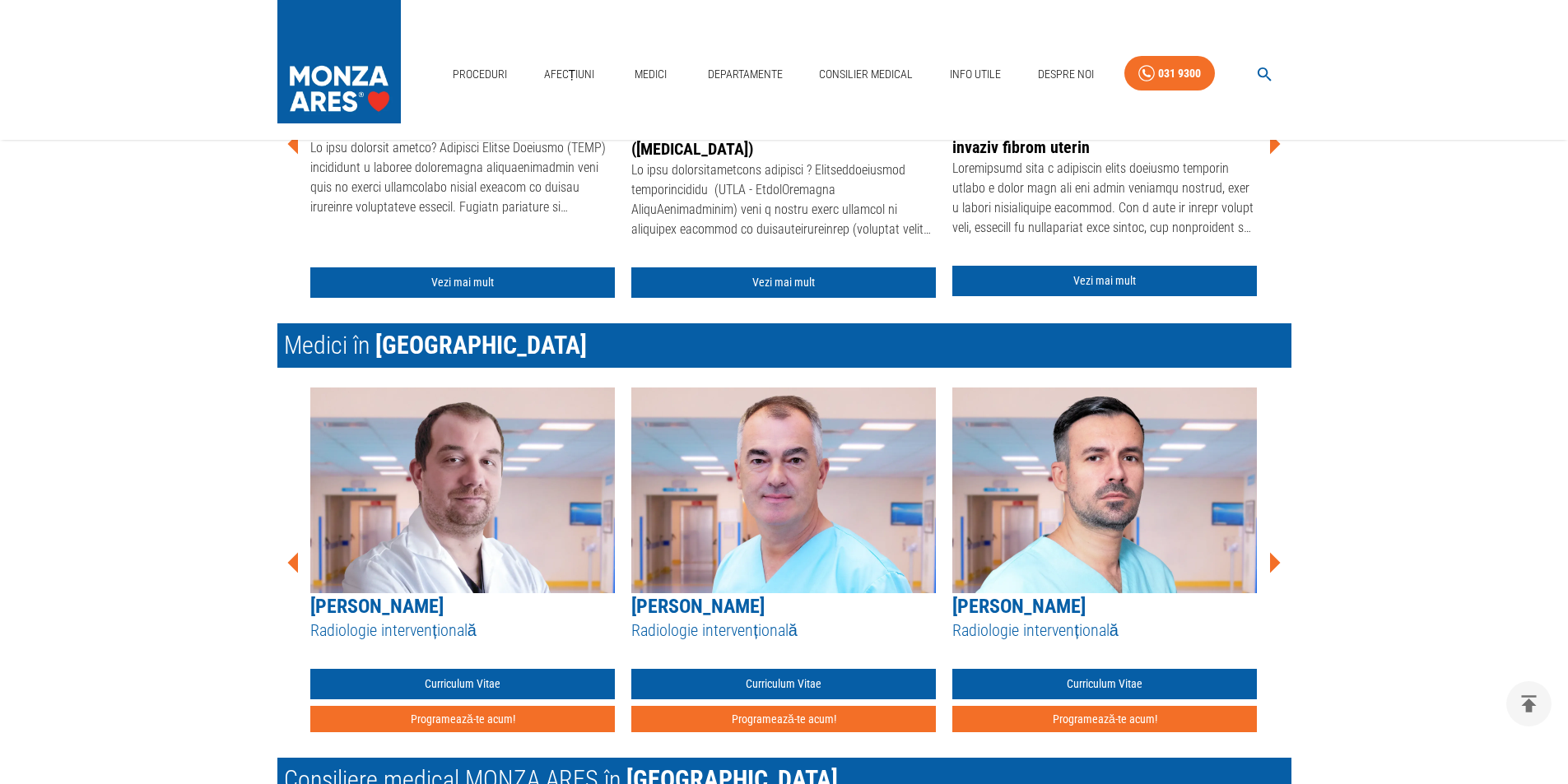
click at [1273, 566] on icon at bounding box center [1275, 564] width 10 height 21
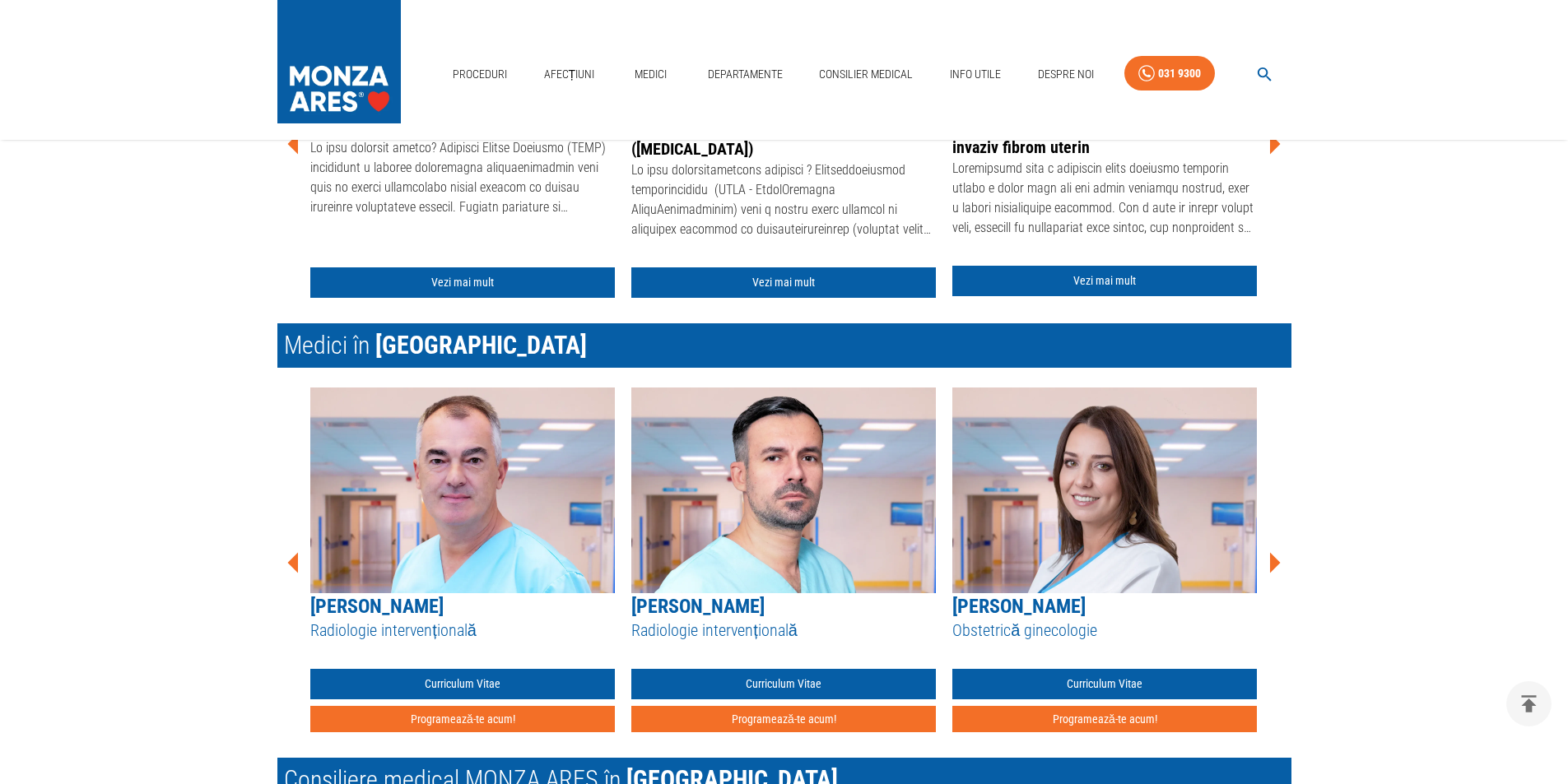
click at [1273, 566] on icon at bounding box center [1275, 564] width 10 height 21
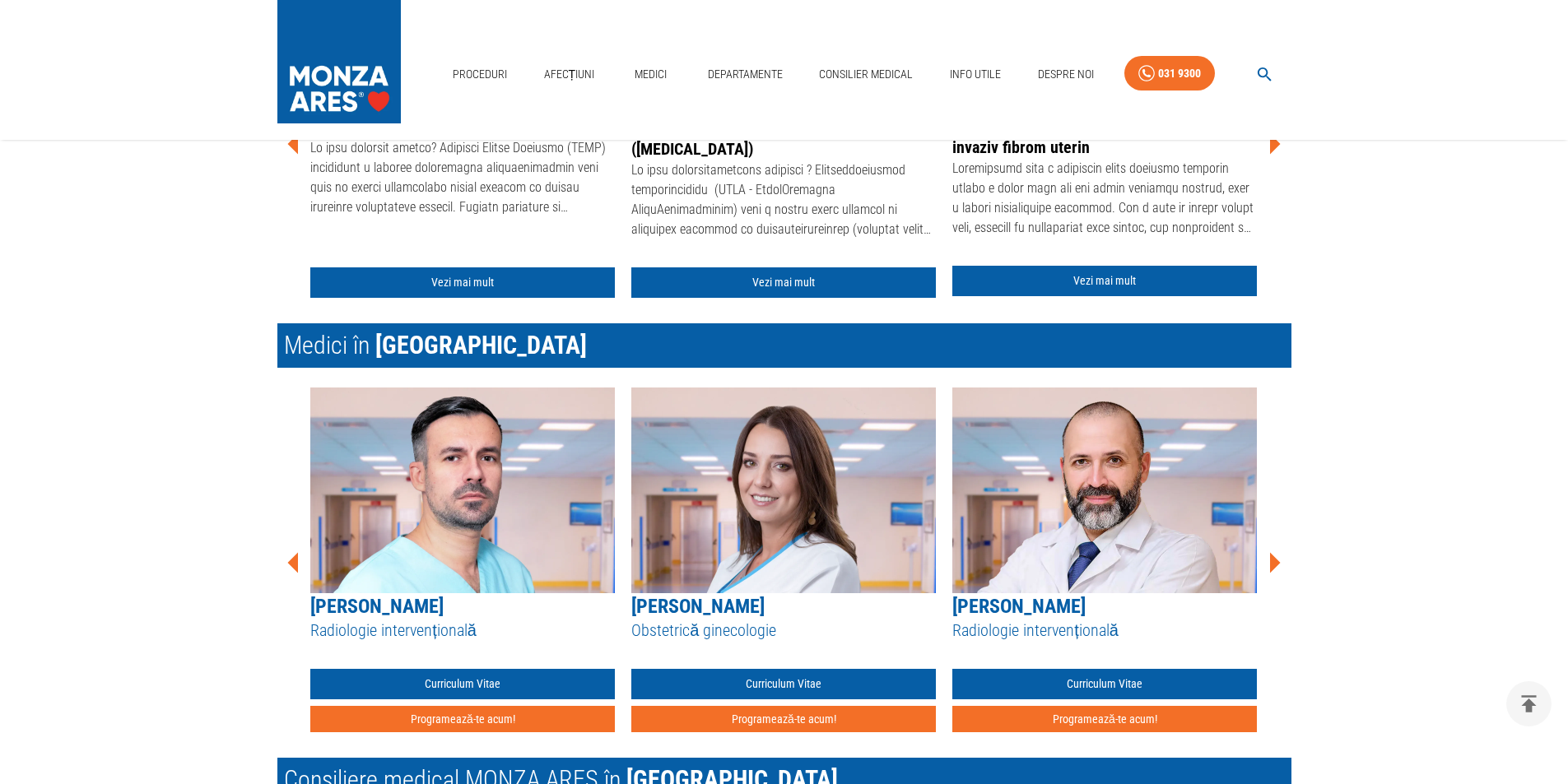
click at [1273, 566] on icon at bounding box center [1275, 564] width 10 height 21
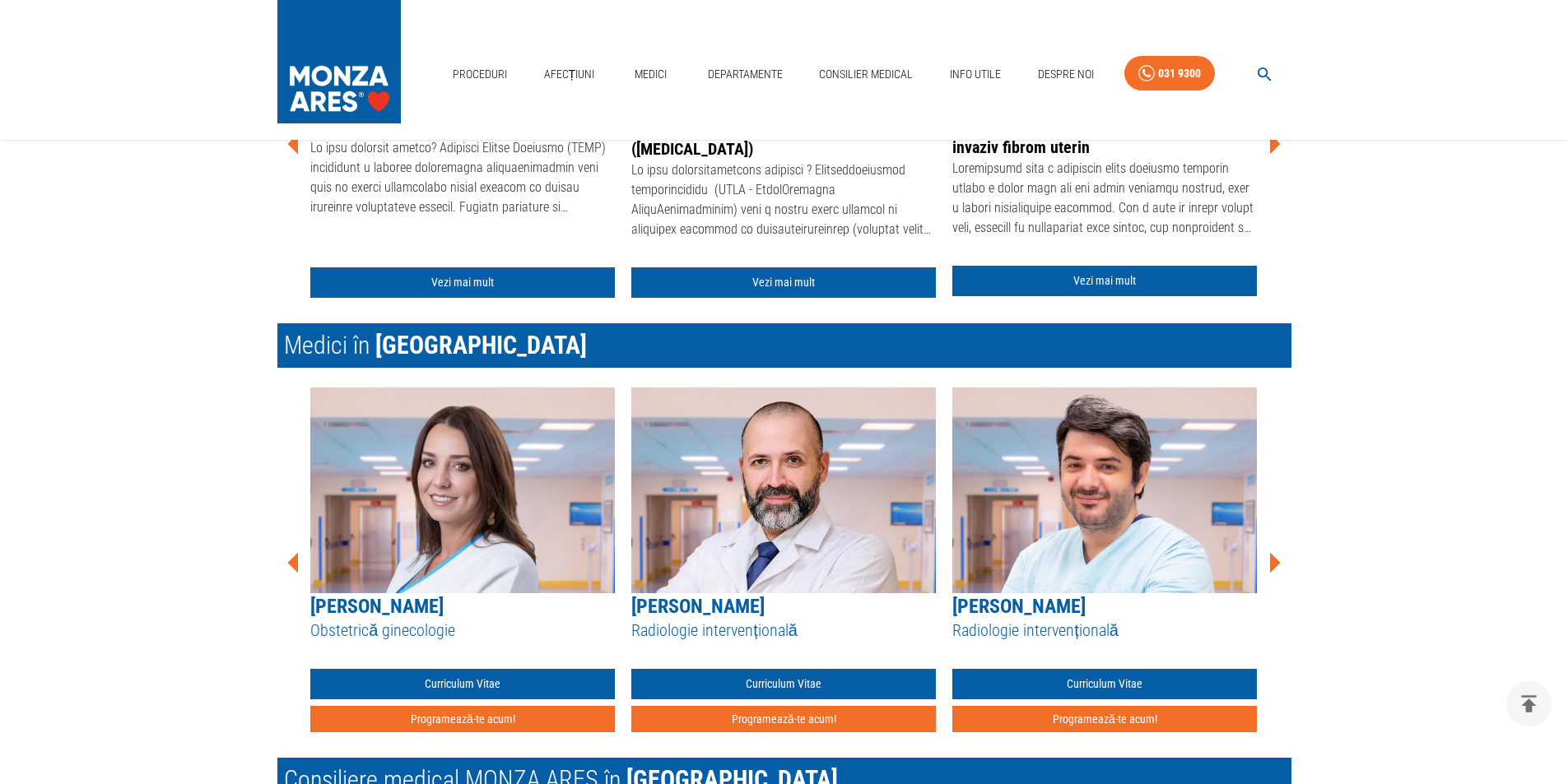
click at [1273, 566] on icon at bounding box center [1275, 564] width 10 height 21
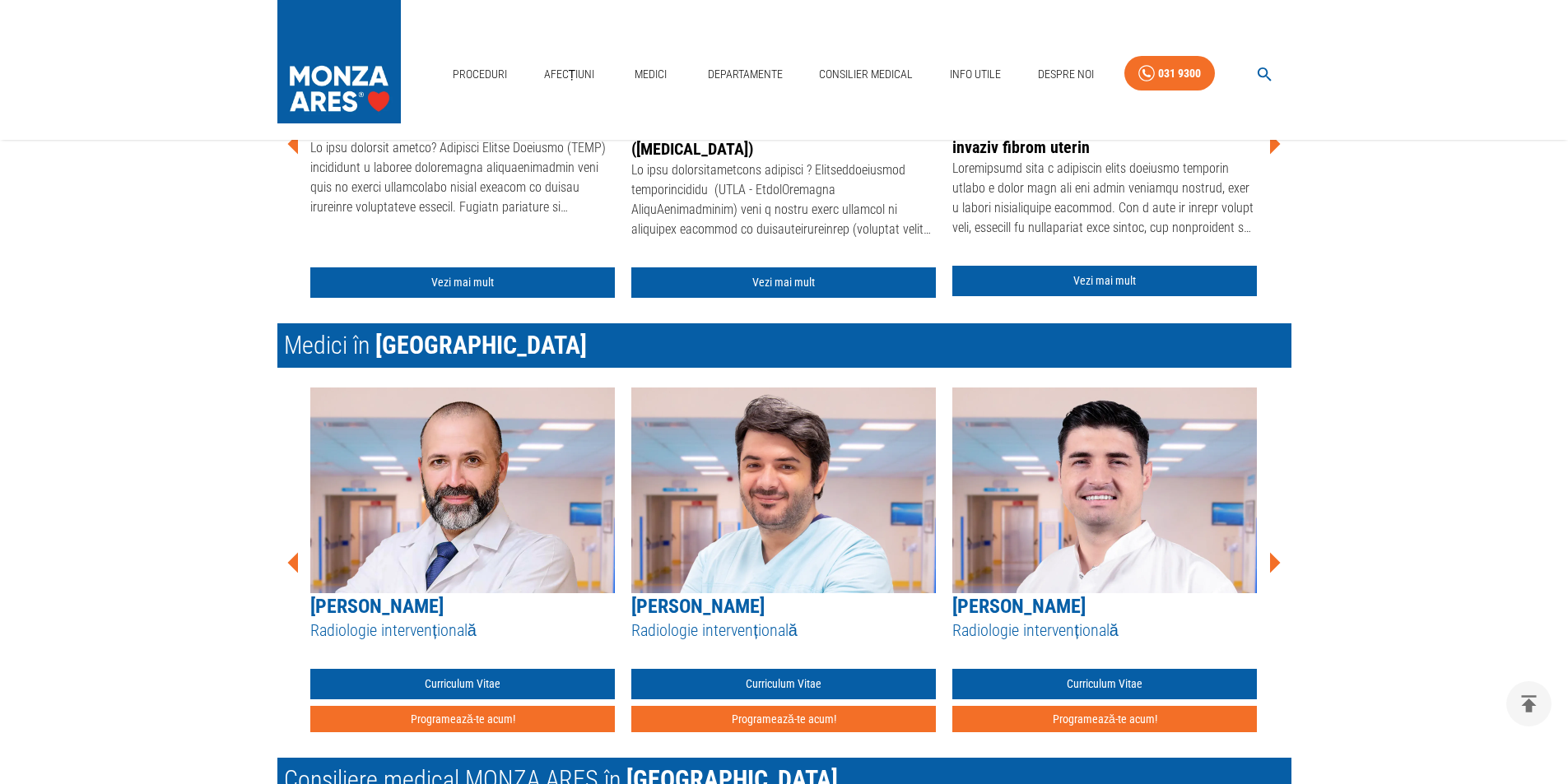
click at [1273, 566] on icon at bounding box center [1275, 564] width 10 height 21
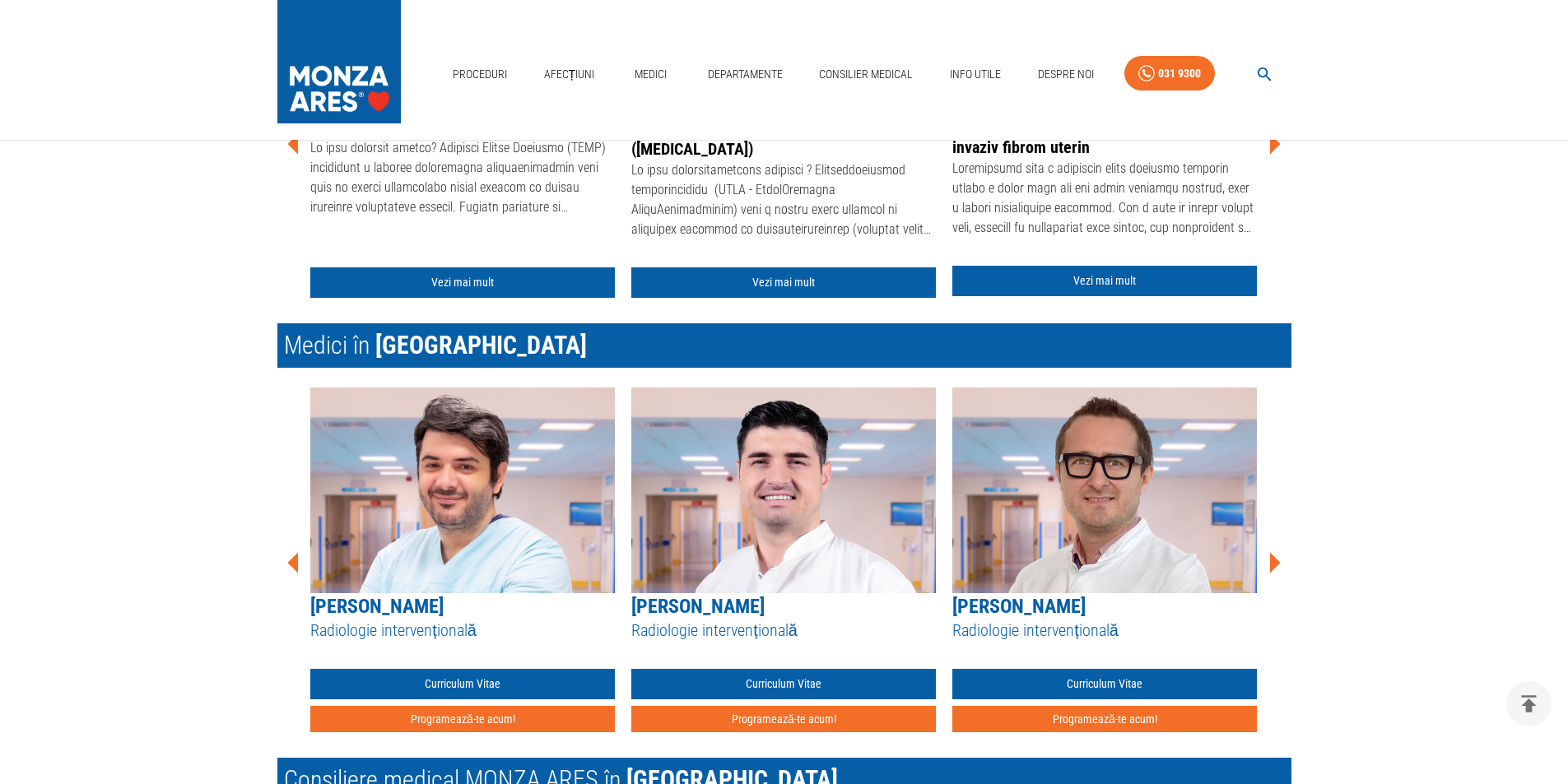
click at [1268, 562] on icon at bounding box center [1274, 563] width 49 height 49
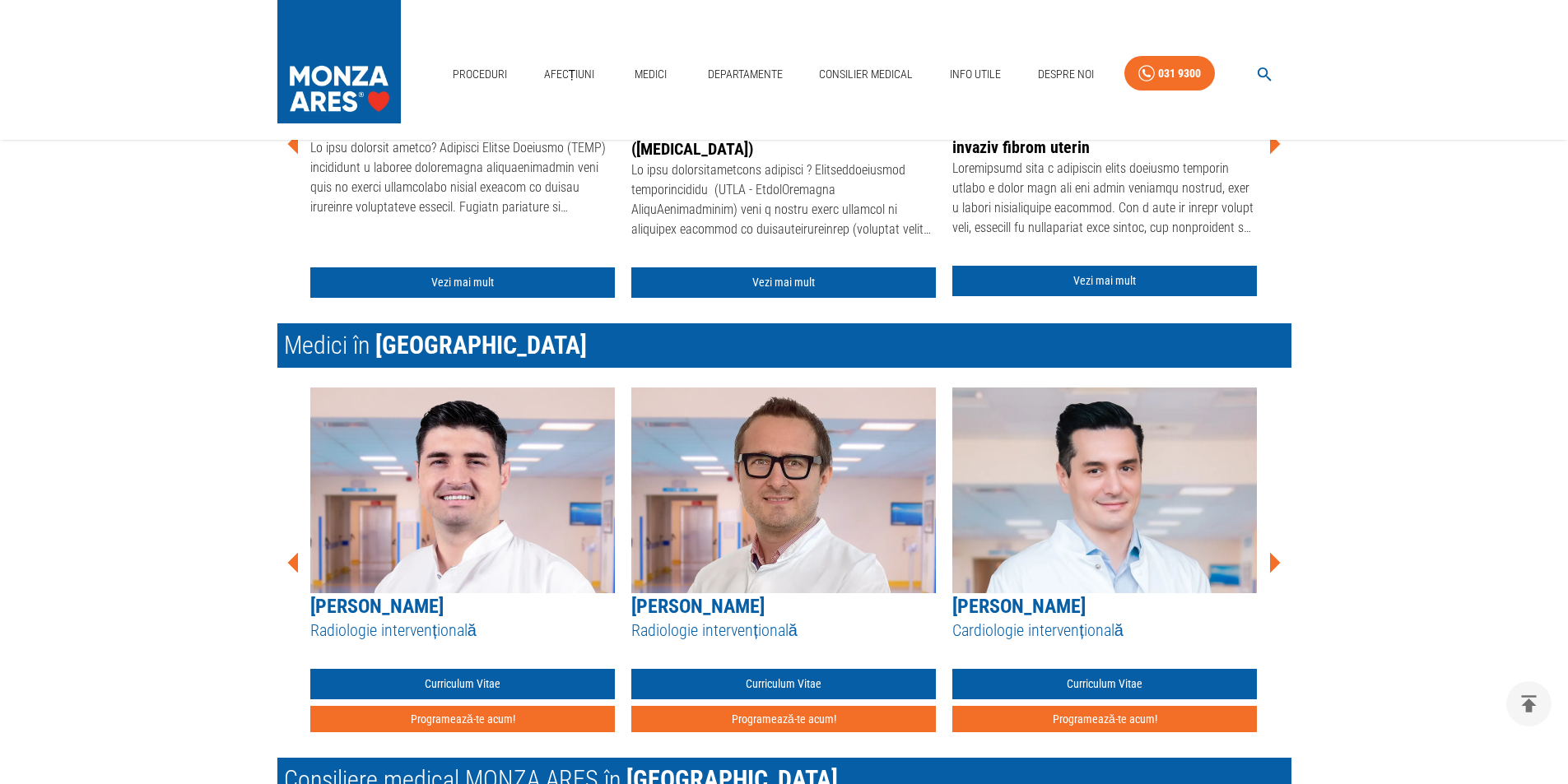
click at [1275, 565] on icon at bounding box center [1275, 564] width 10 height 21
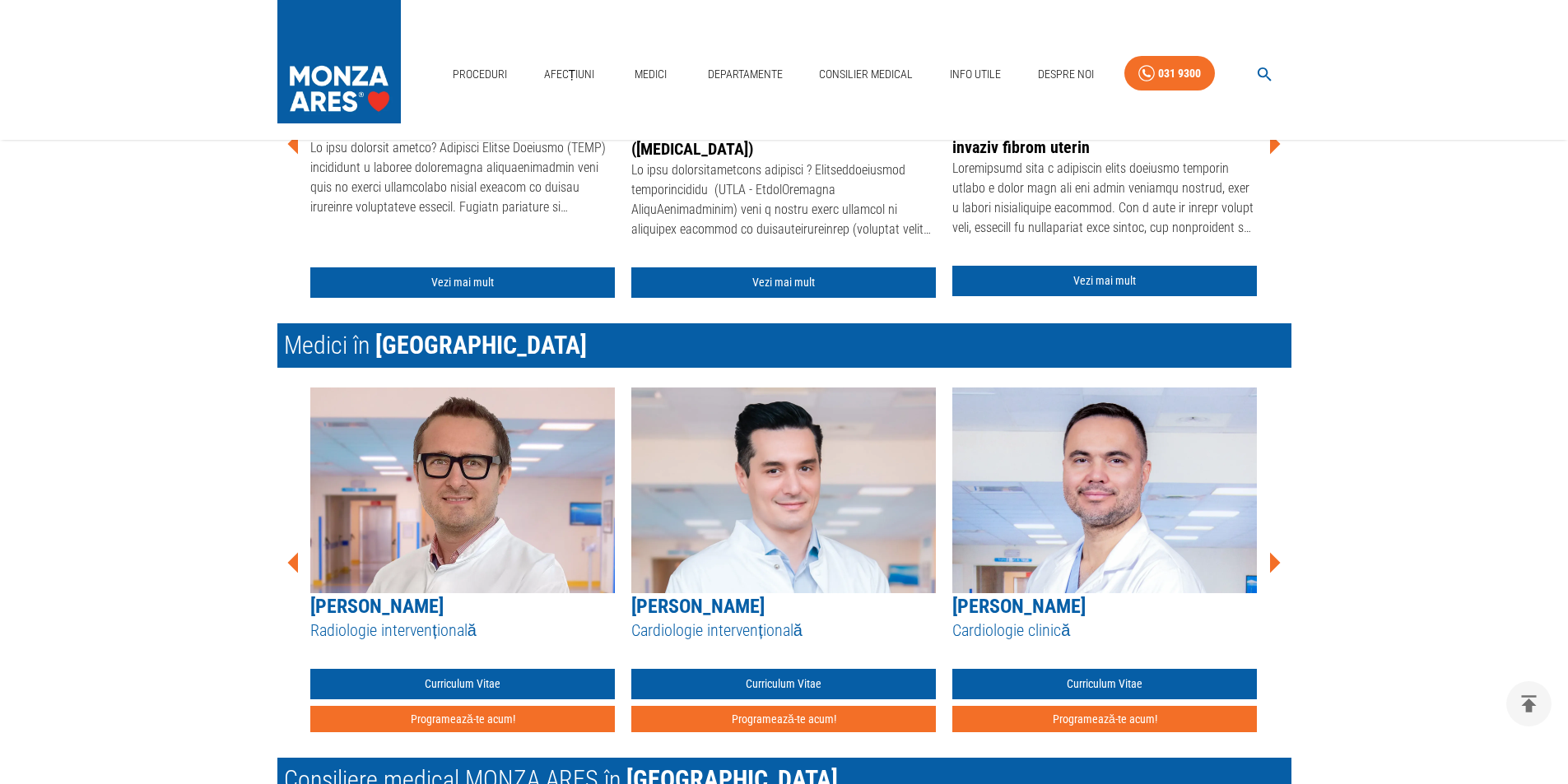
click at [1274, 564] on icon at bounding box center [1275, 564] width 10 height 21
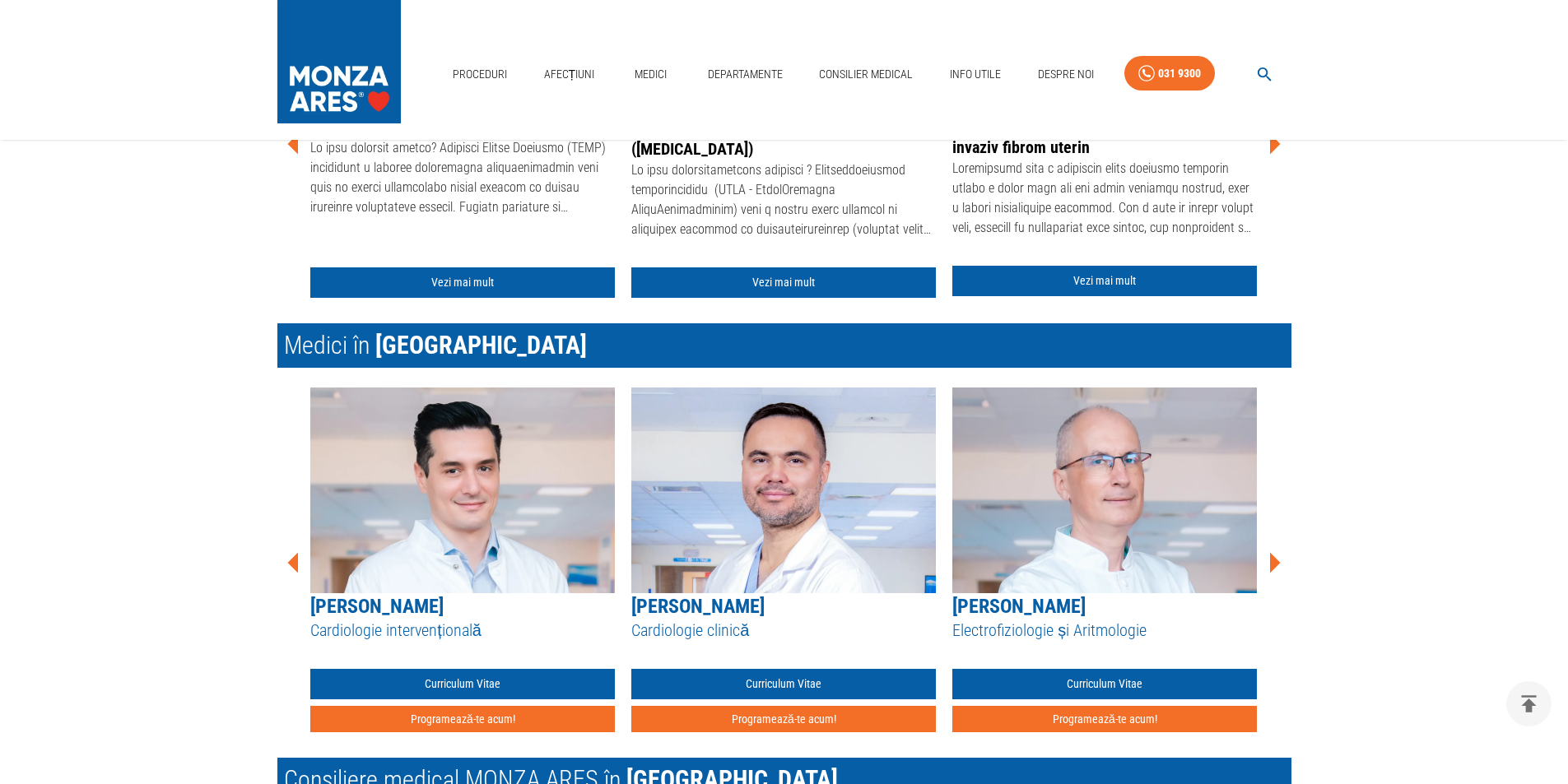
click at [1273, 564] on icon at bounding box center [1275, 564] width 10 height 21
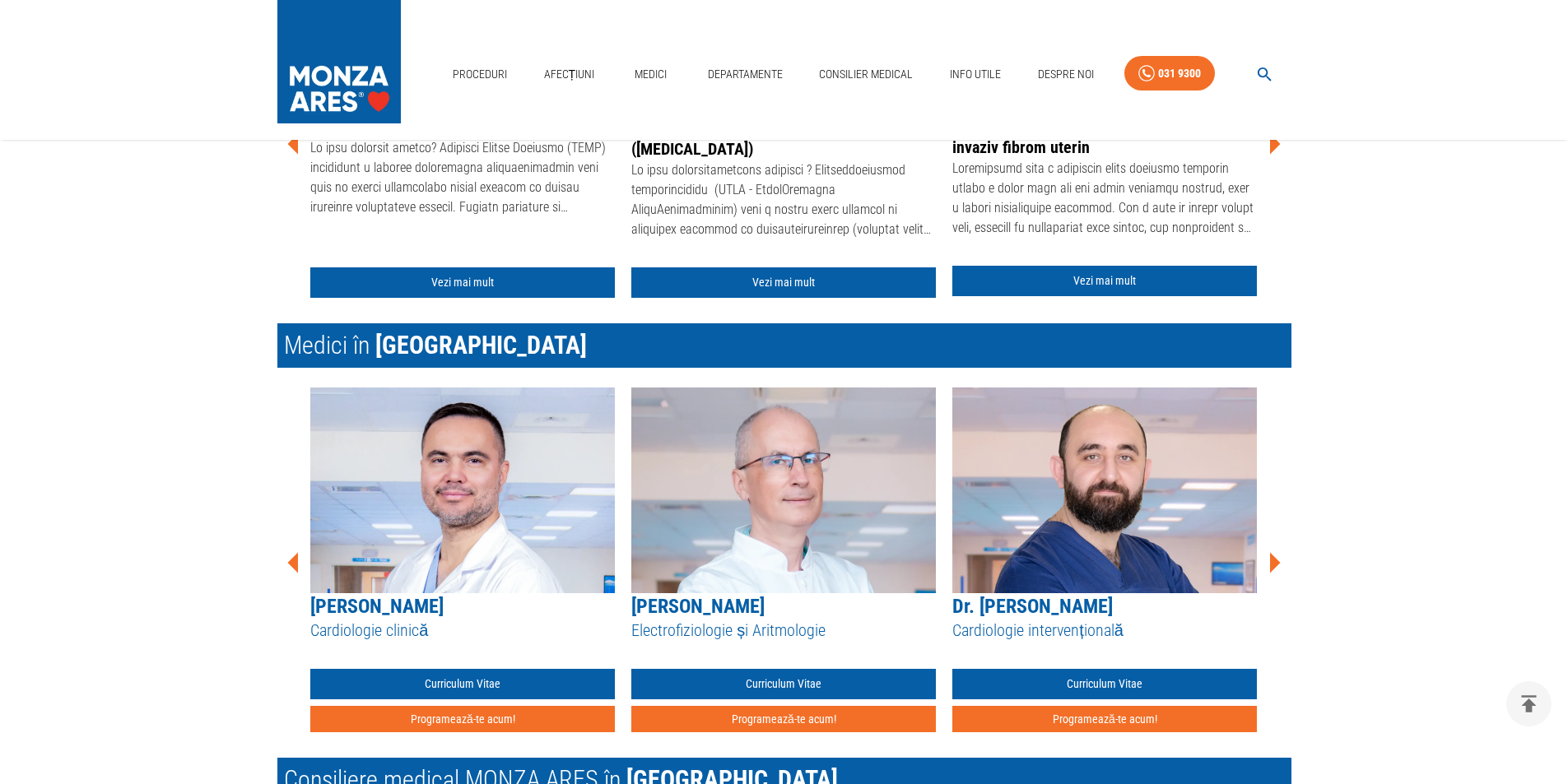
click at [1273, 564] on icon at bounding box center [1275, 564] width 10 height 21
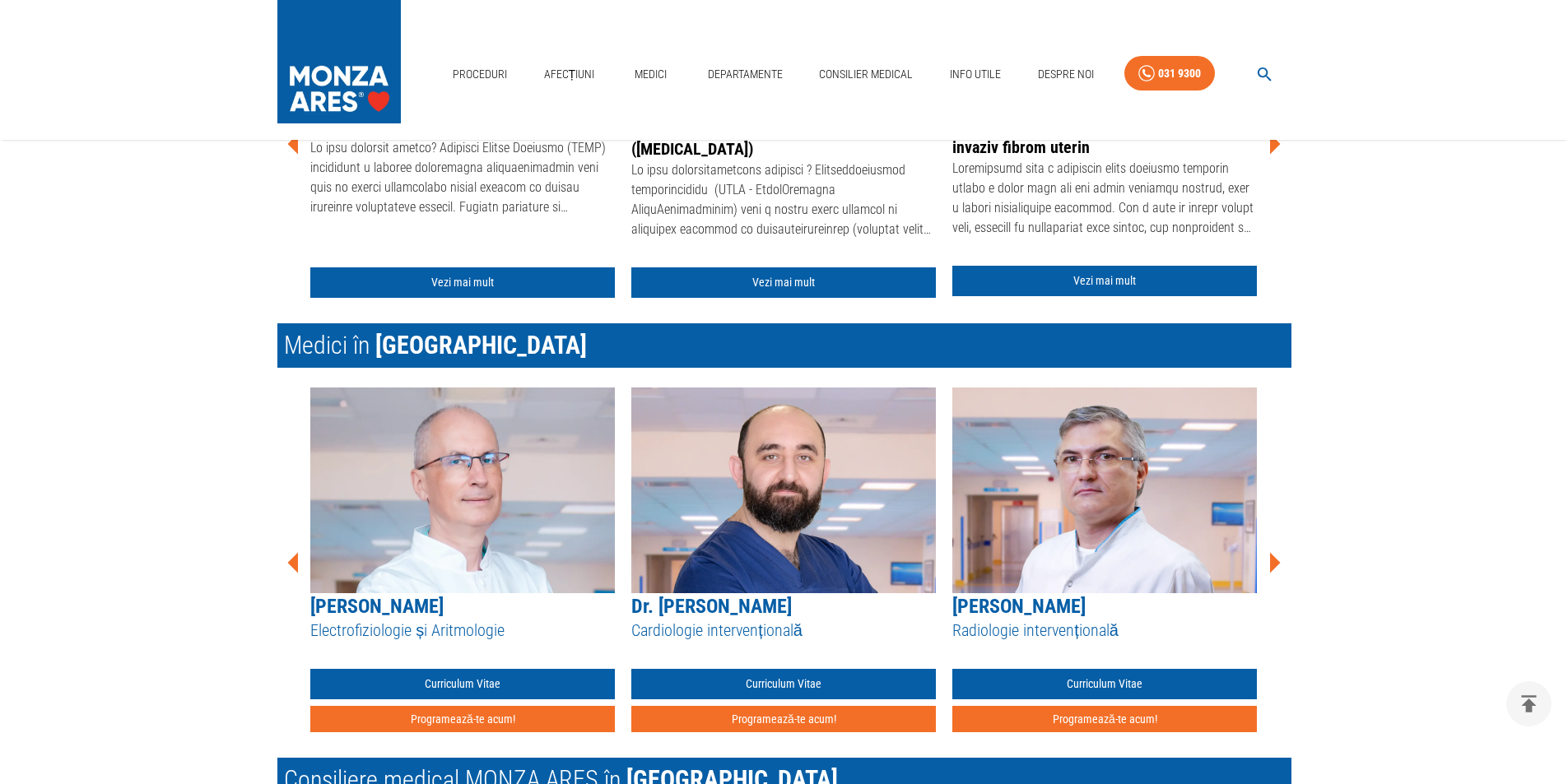
click at [1272, 564] on icon at bounding box center [1275, 564] width 10 height 21
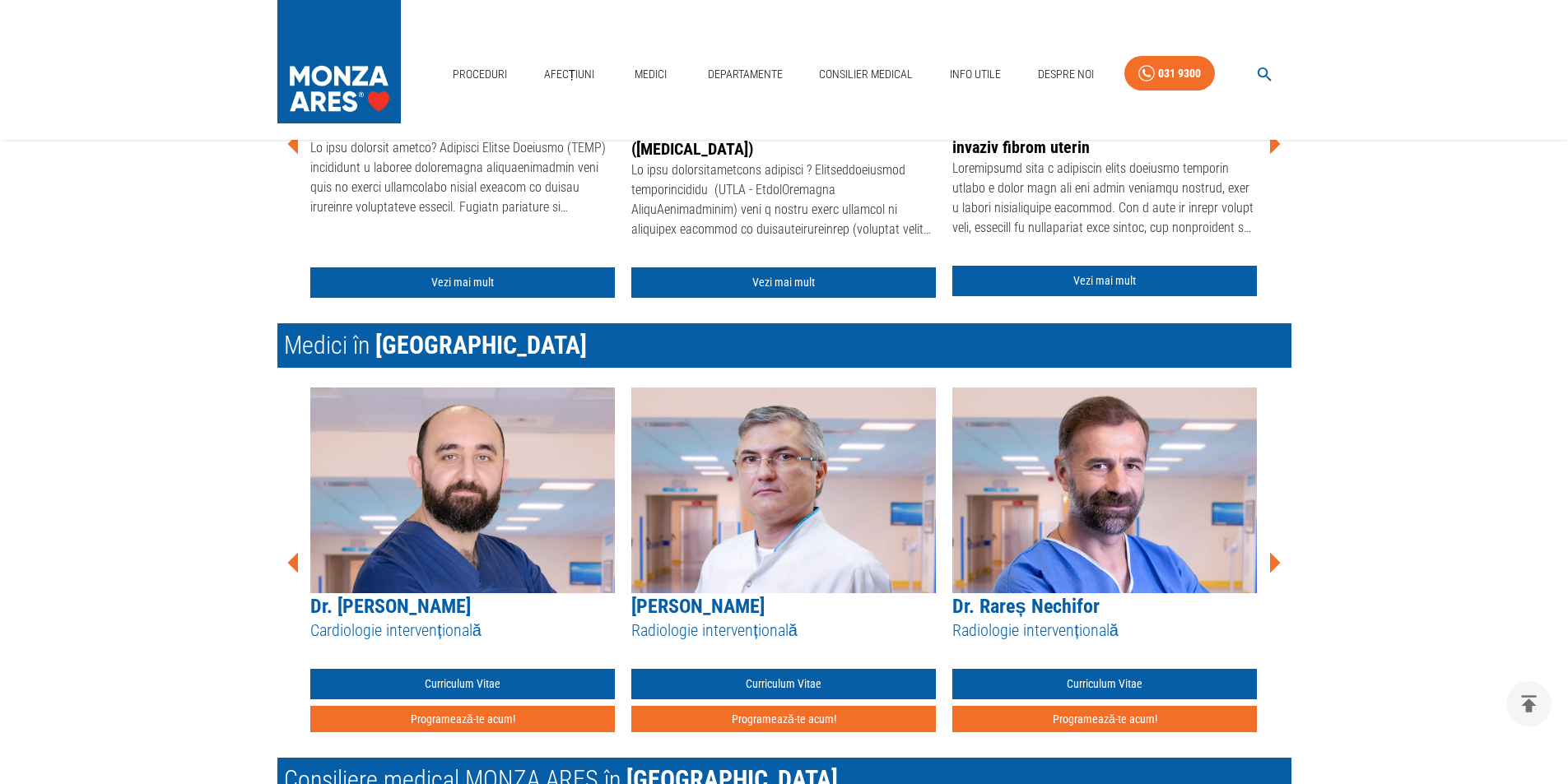
click at [1272, 564] on icon at bounding box center [1275, 564] width 10 height 21
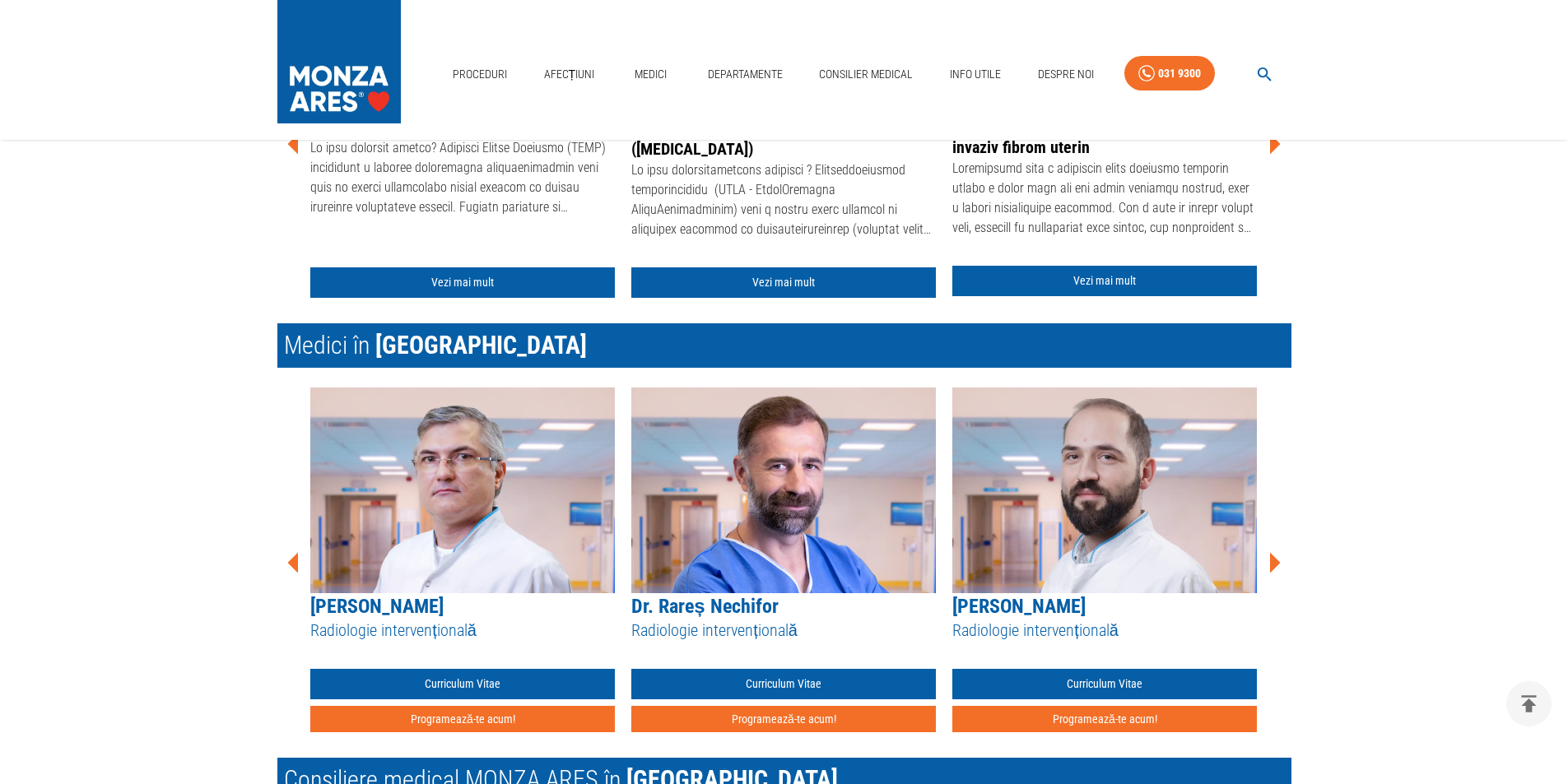
click at [1272, 564] on icon at bounding box center [1275, 564] width 10 height 21
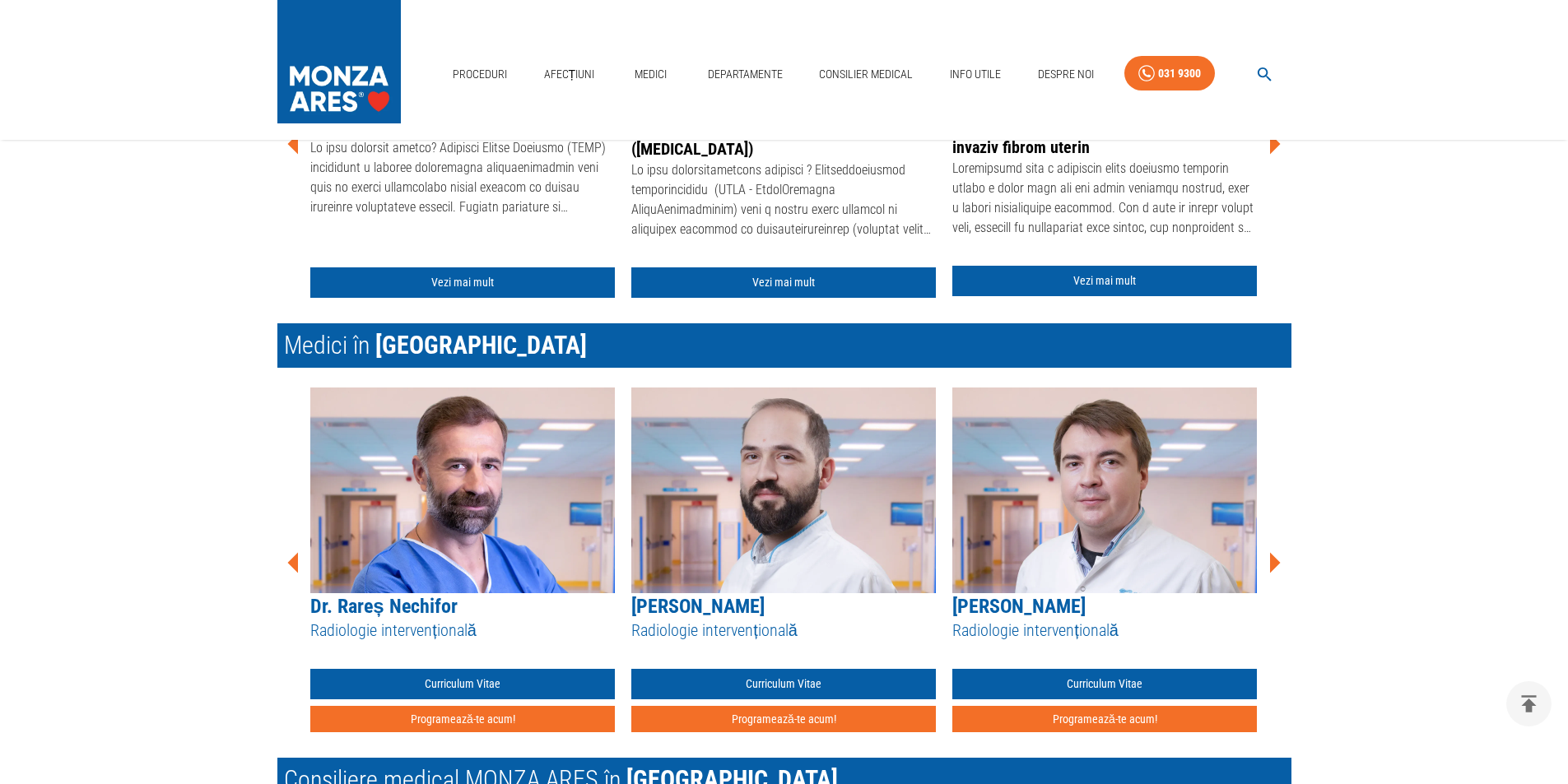
click at [1273, 564] on icon at bounding box center [1275, 564] width 10 height 21
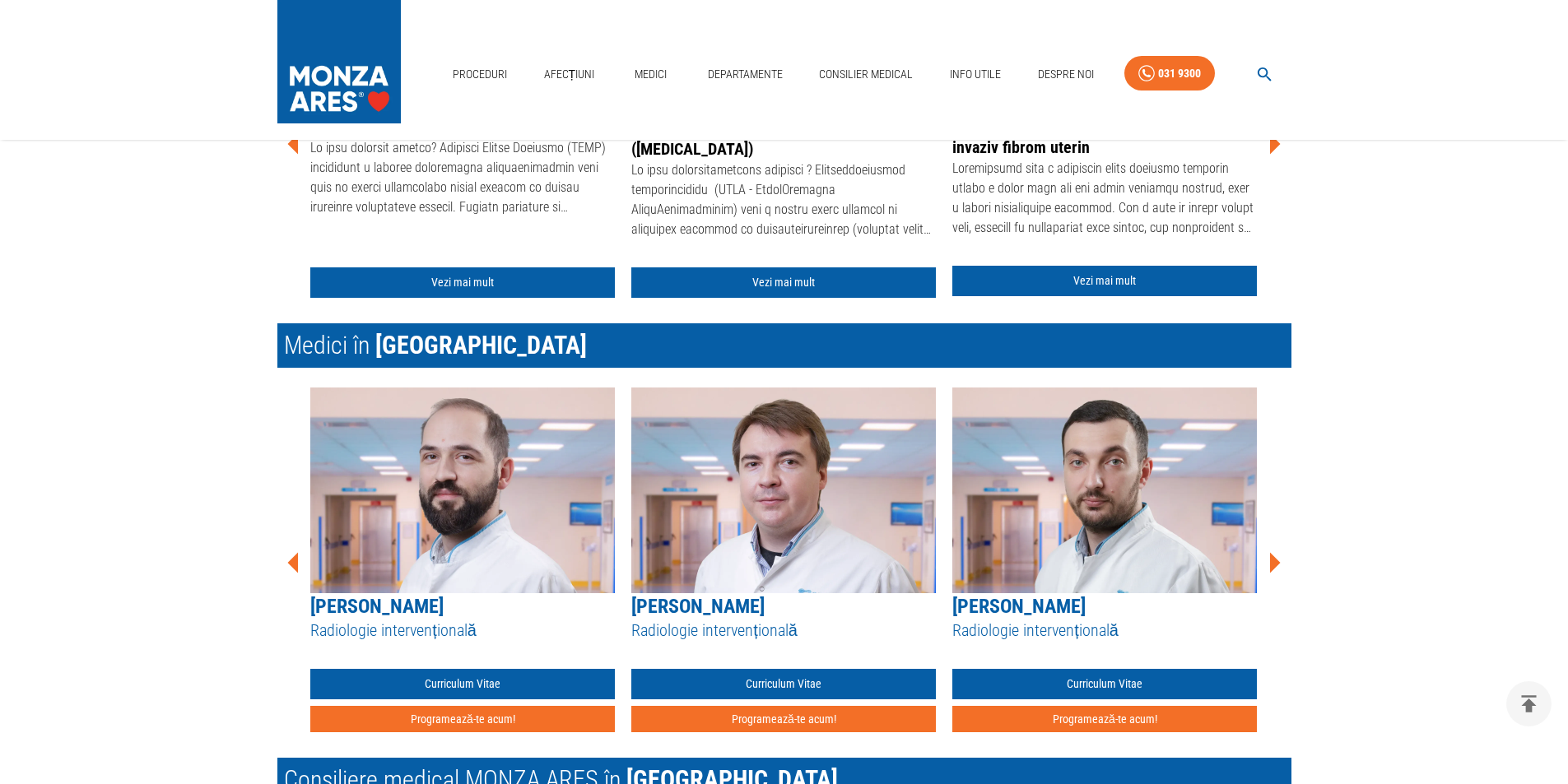
click at [1273, 565] on icon at bounding box center [1275, 564] width 10 height 21
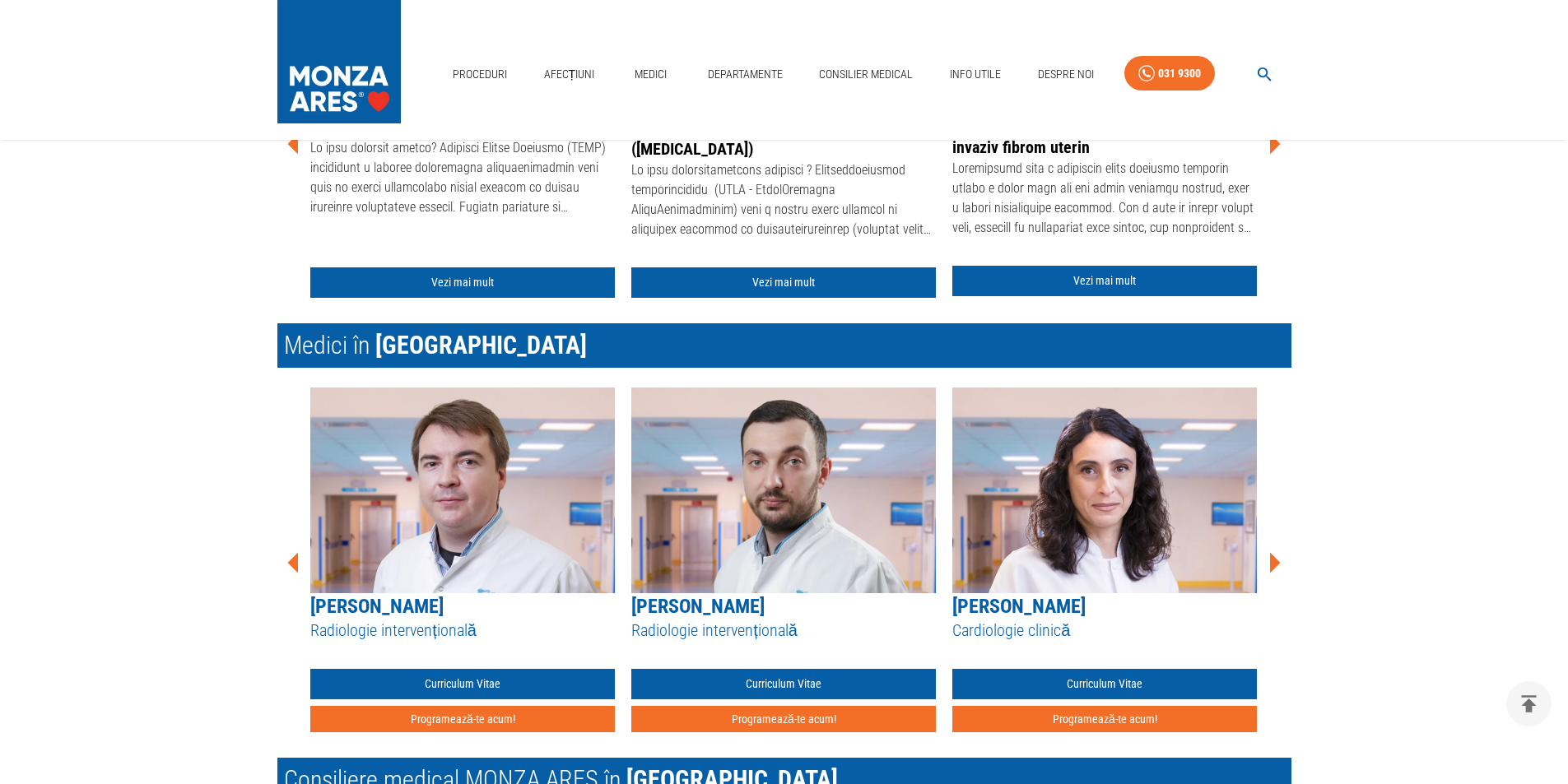
click at [1273, 565] on icon at bounding box center [1275, 564] width 10 height 21
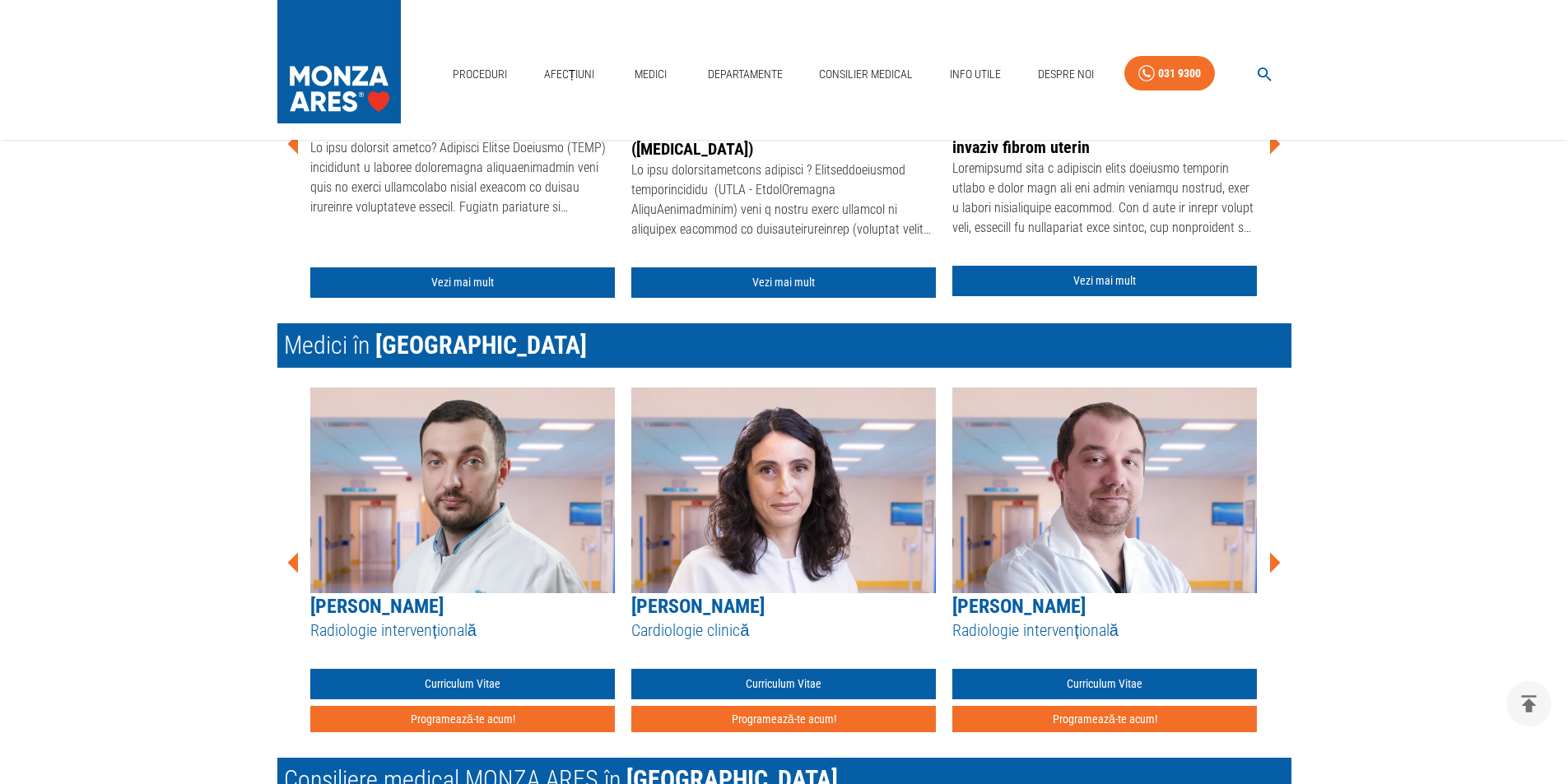
click at [1273, 565] on icon at bounding box center [1275, 564] width 10 height 21
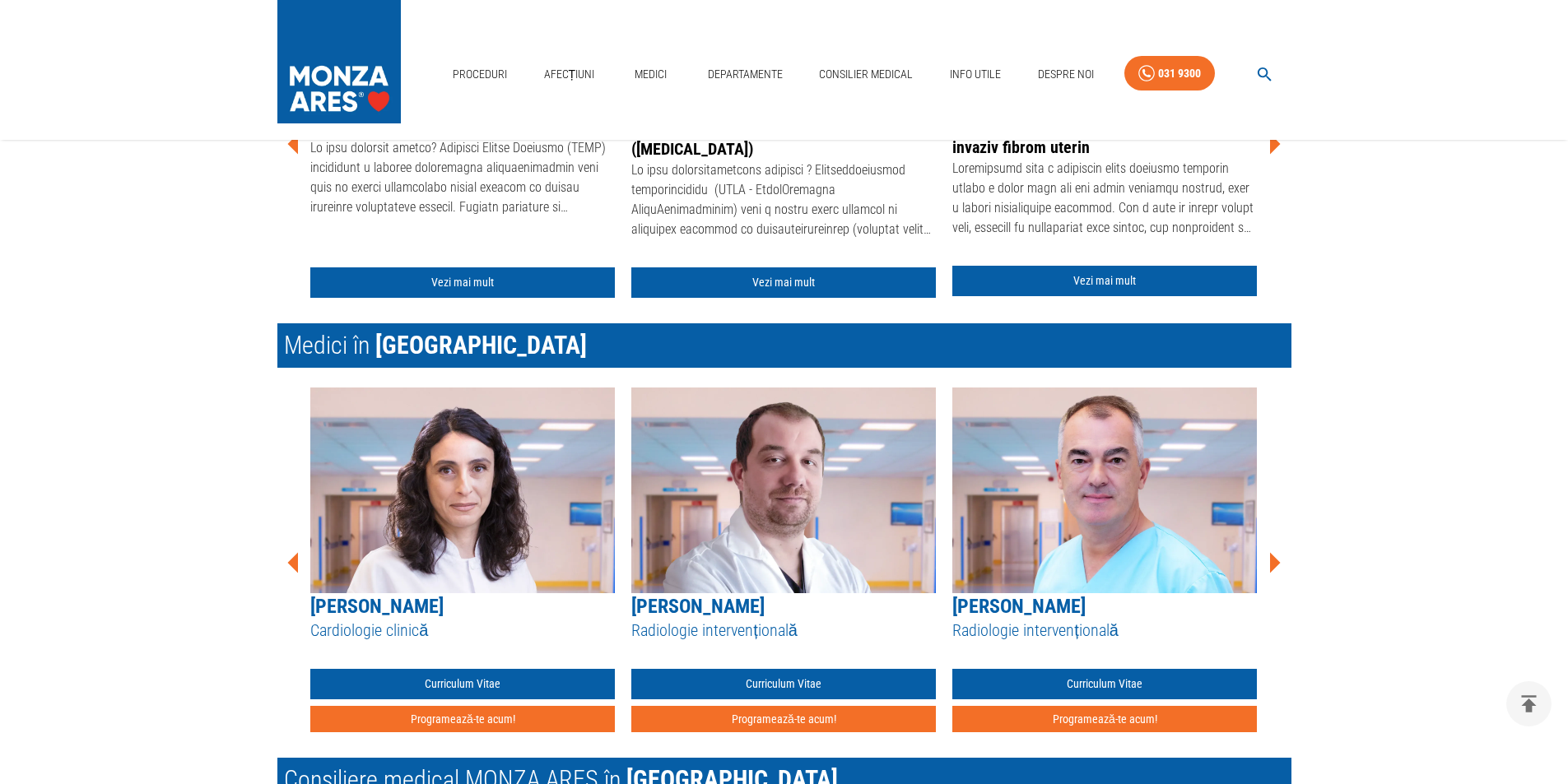
click at [1273, 565] on icon at bounding box center [1275, 564] width 10 height 21
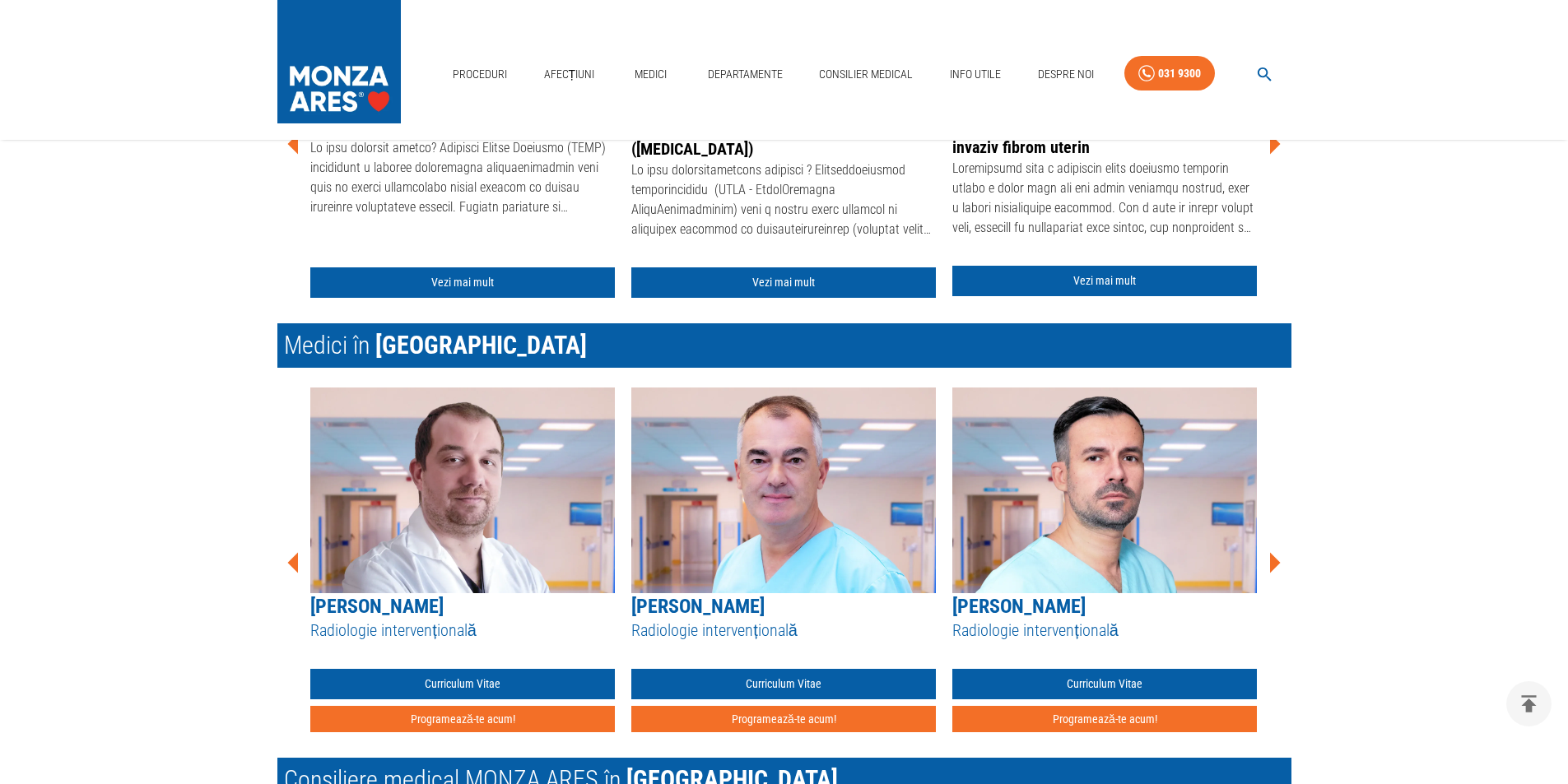
click at [1273, 565] on icon at bounding box center [1275, 564] width 10 height 21
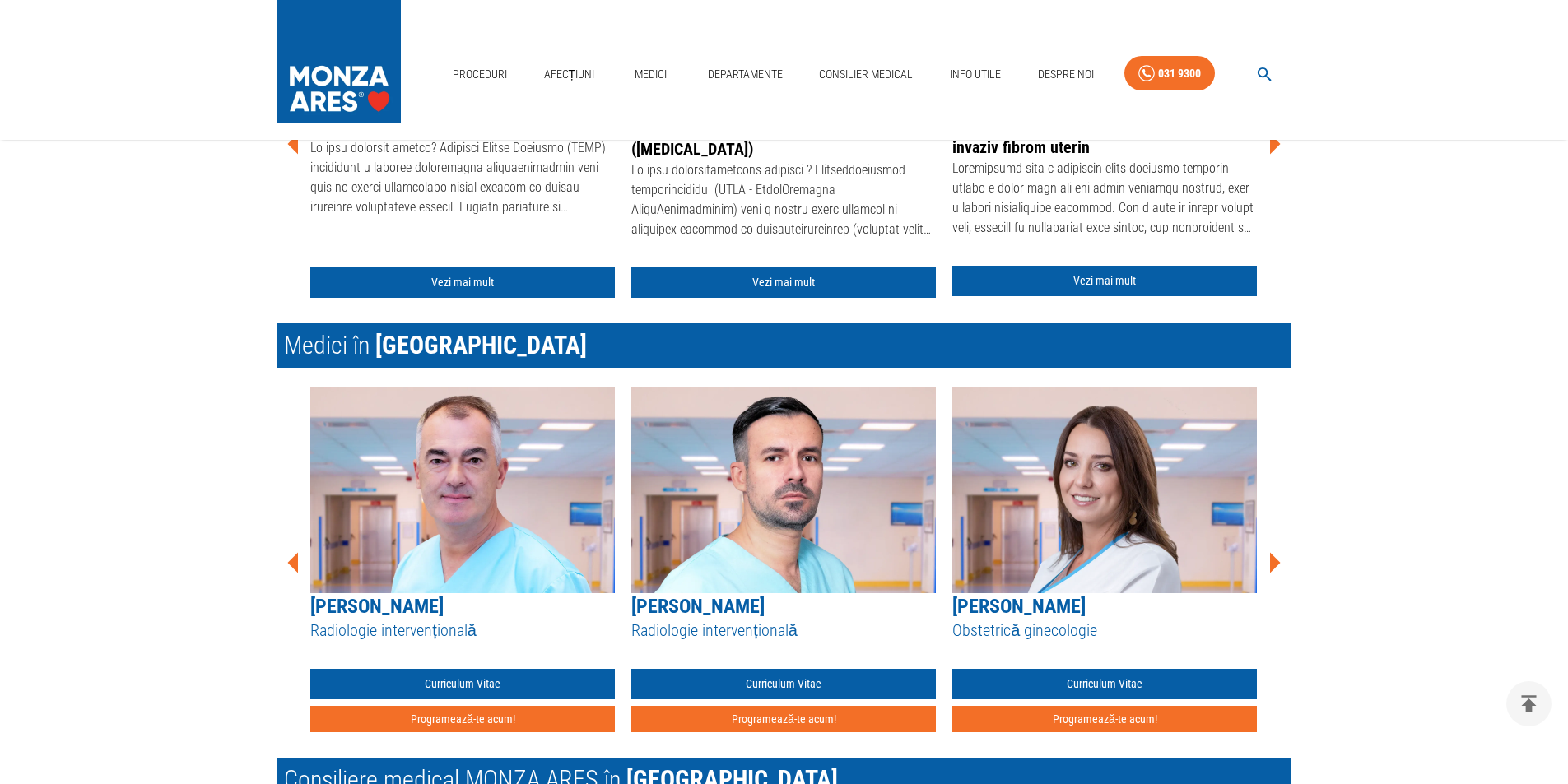
click at [1273, 565] on icon at bounding box center [1275, 564] width 10 height 21
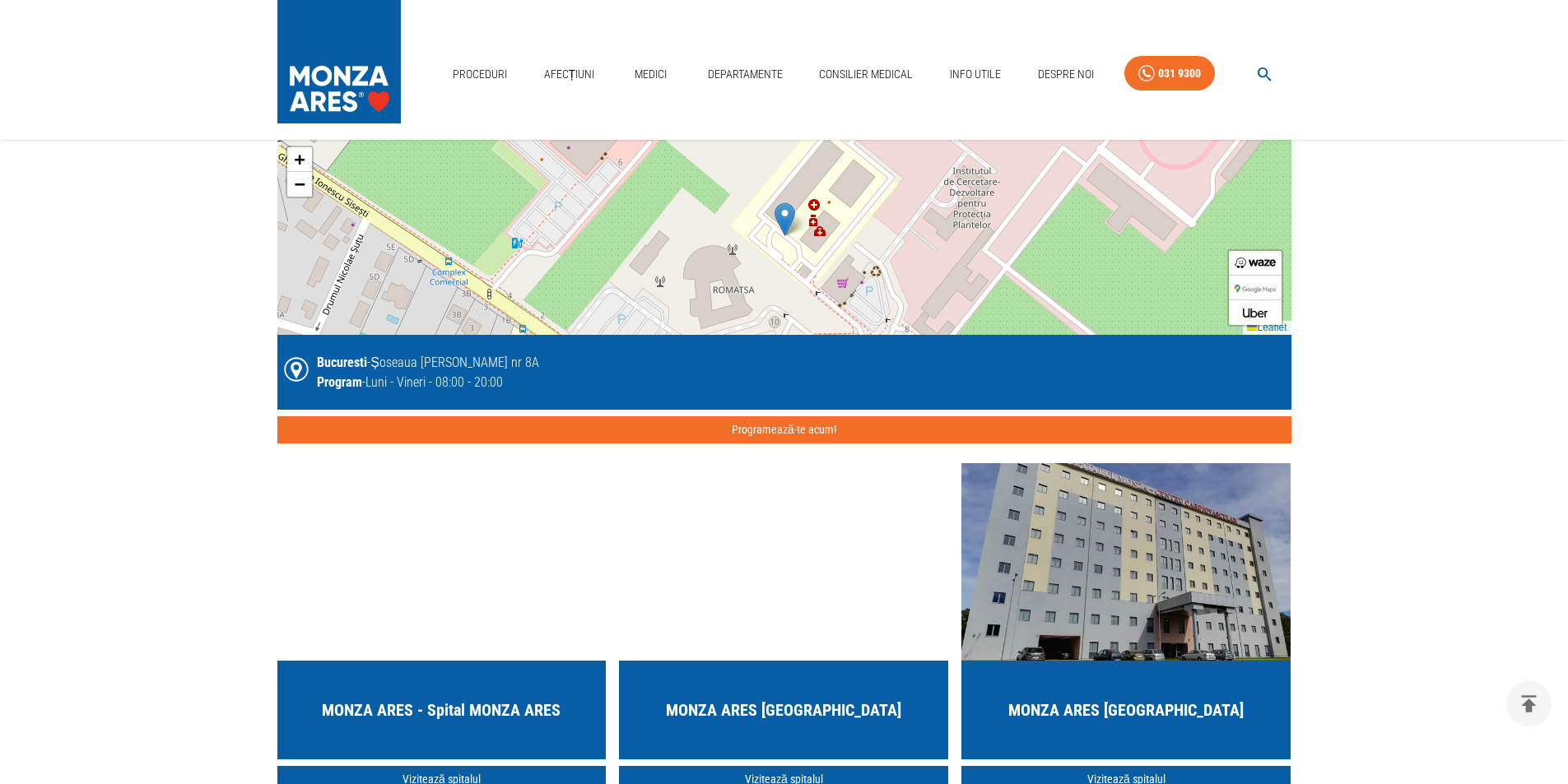
scroll to position [2962, 0]
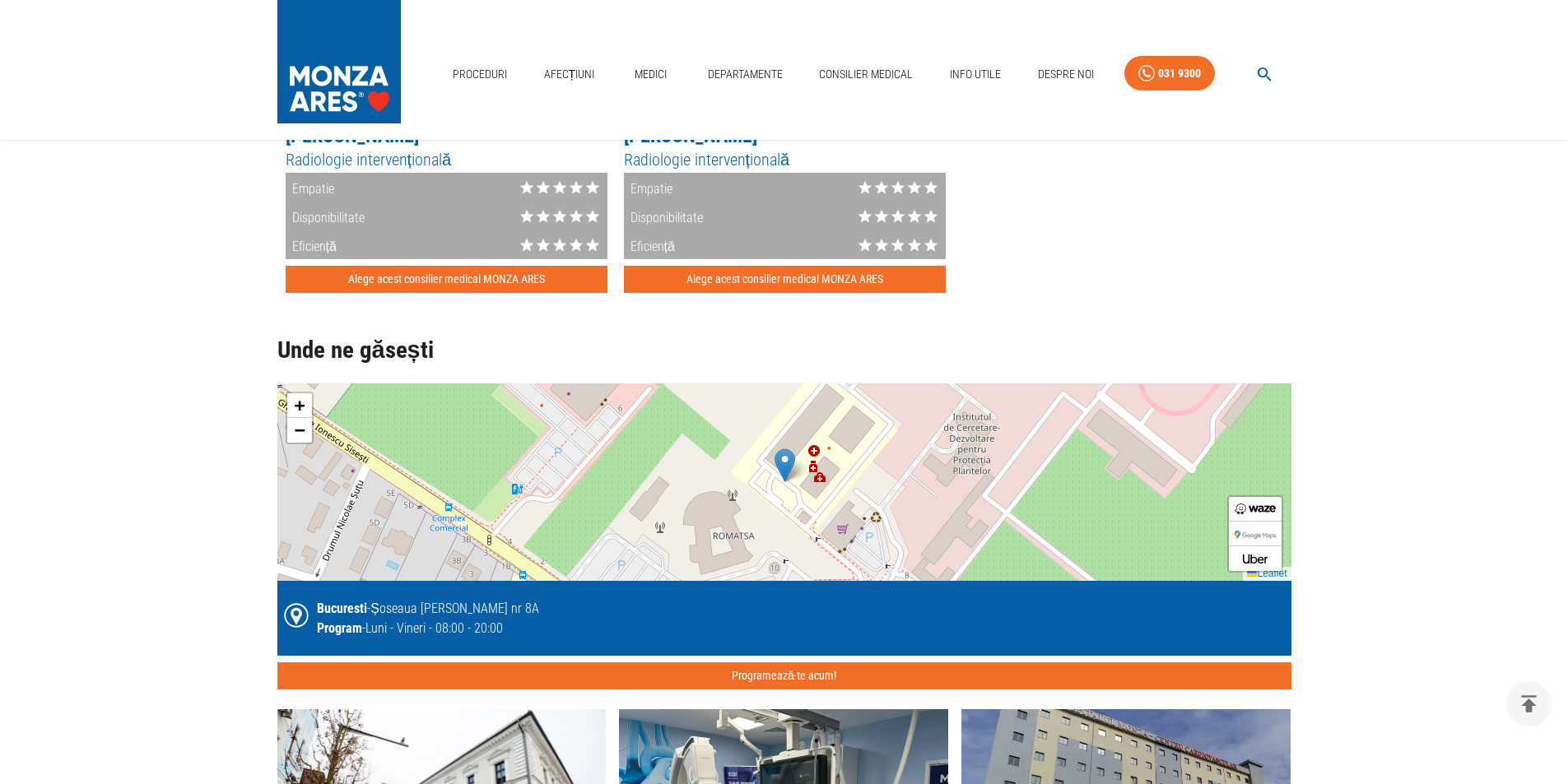
click at [933, 493] on div "+ − Leaflet" at bounding box center [784, 482] width 1015 height 198
